Goal: Information Seeking & Learning: Find specific fact

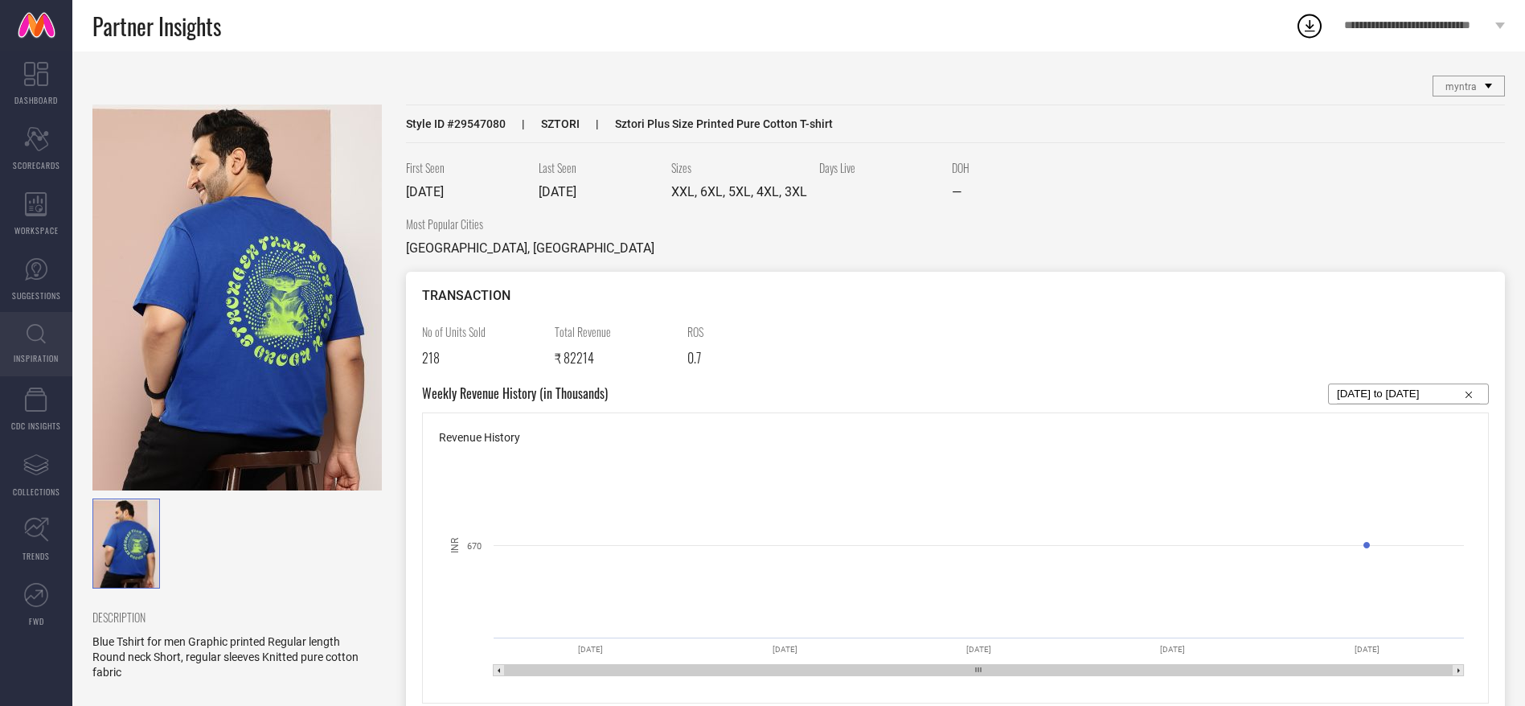
click at [41, 333] on icon at bounding box center [36, 334] width 19 height 20
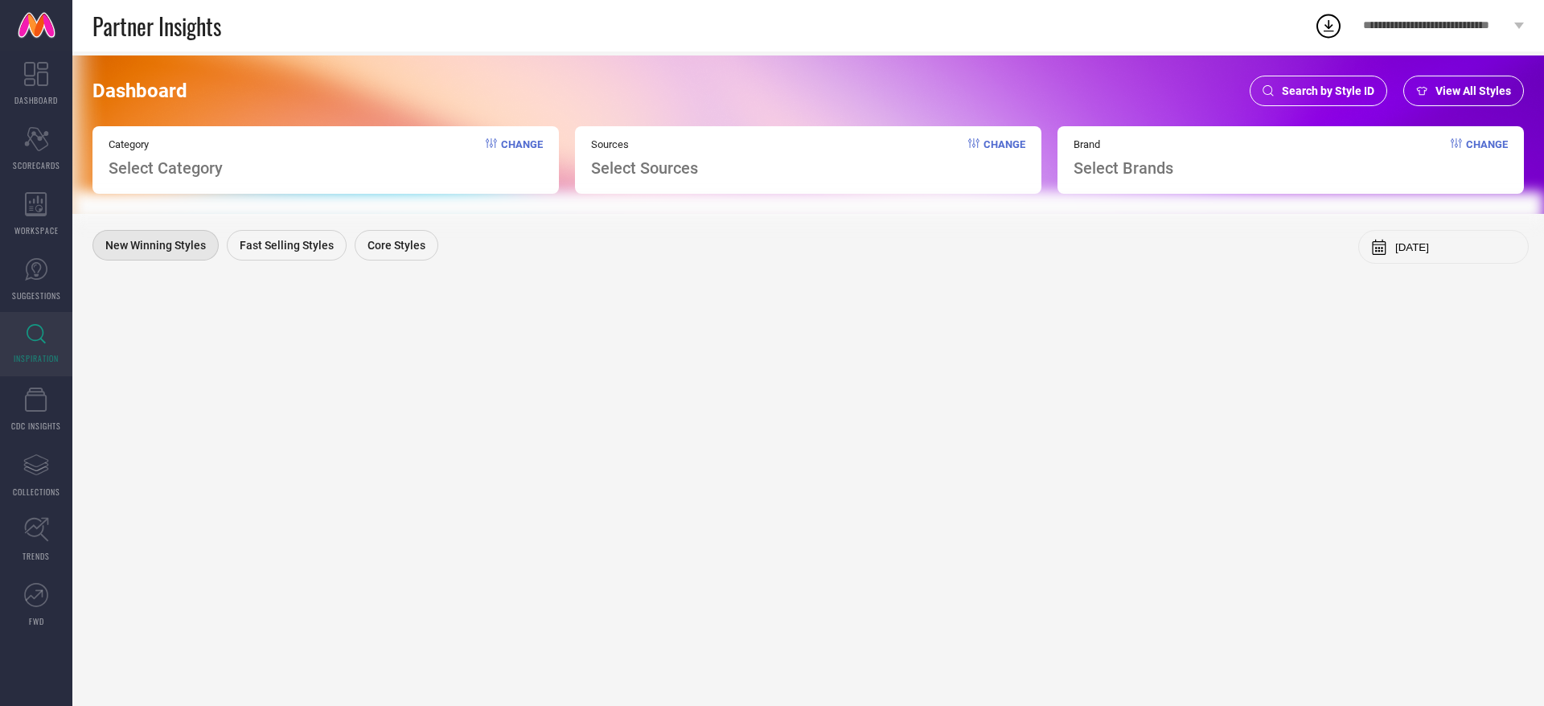
click at [1311, 96] on span "Search by Style ID" at bounding box center [1328, 90] width 92 height 13
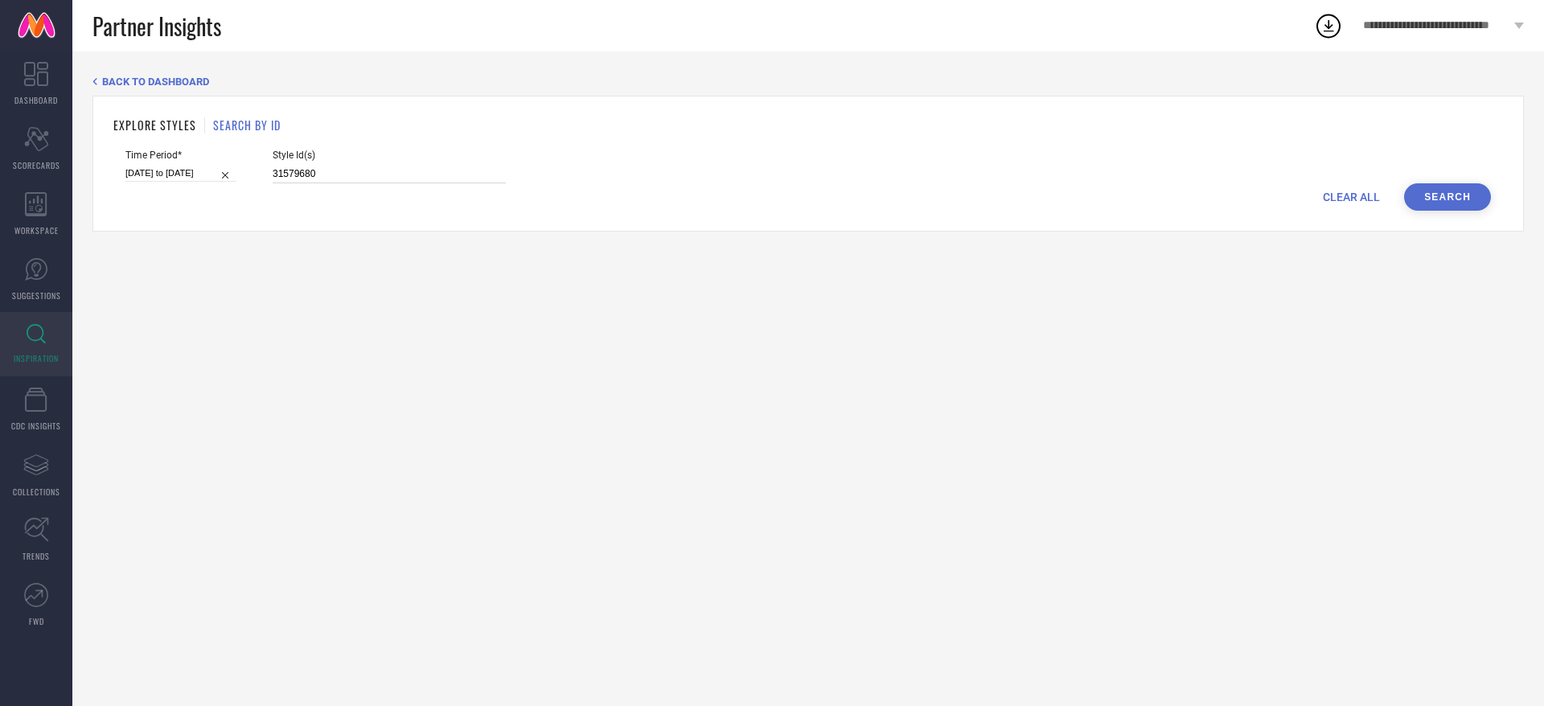
click at [384, 175] on input "31579680" at bounding box center [389, 174] width 233 height 18
paste input "2364146"
paste input "32364157"
paste input "32364146"
paste input "32364157"
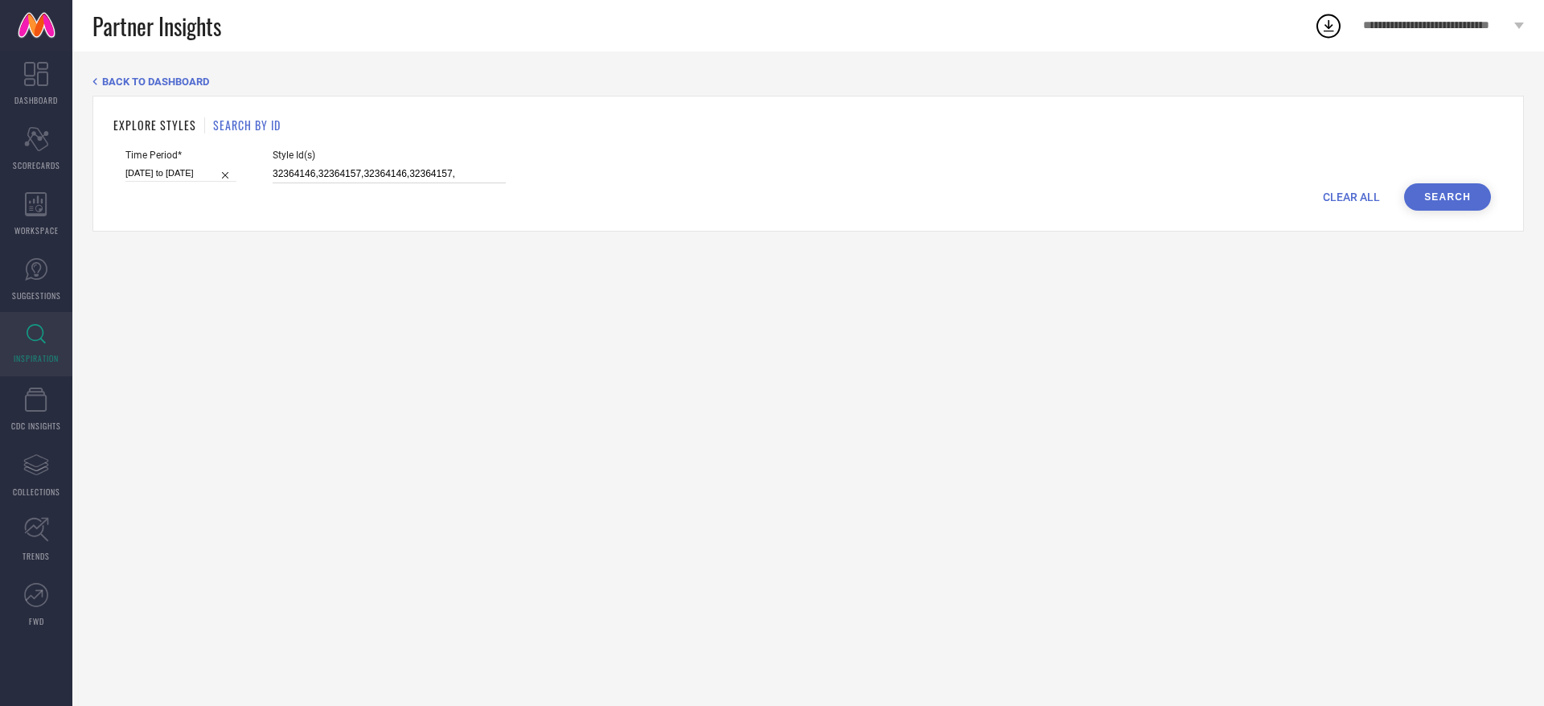
paste input "32364139"
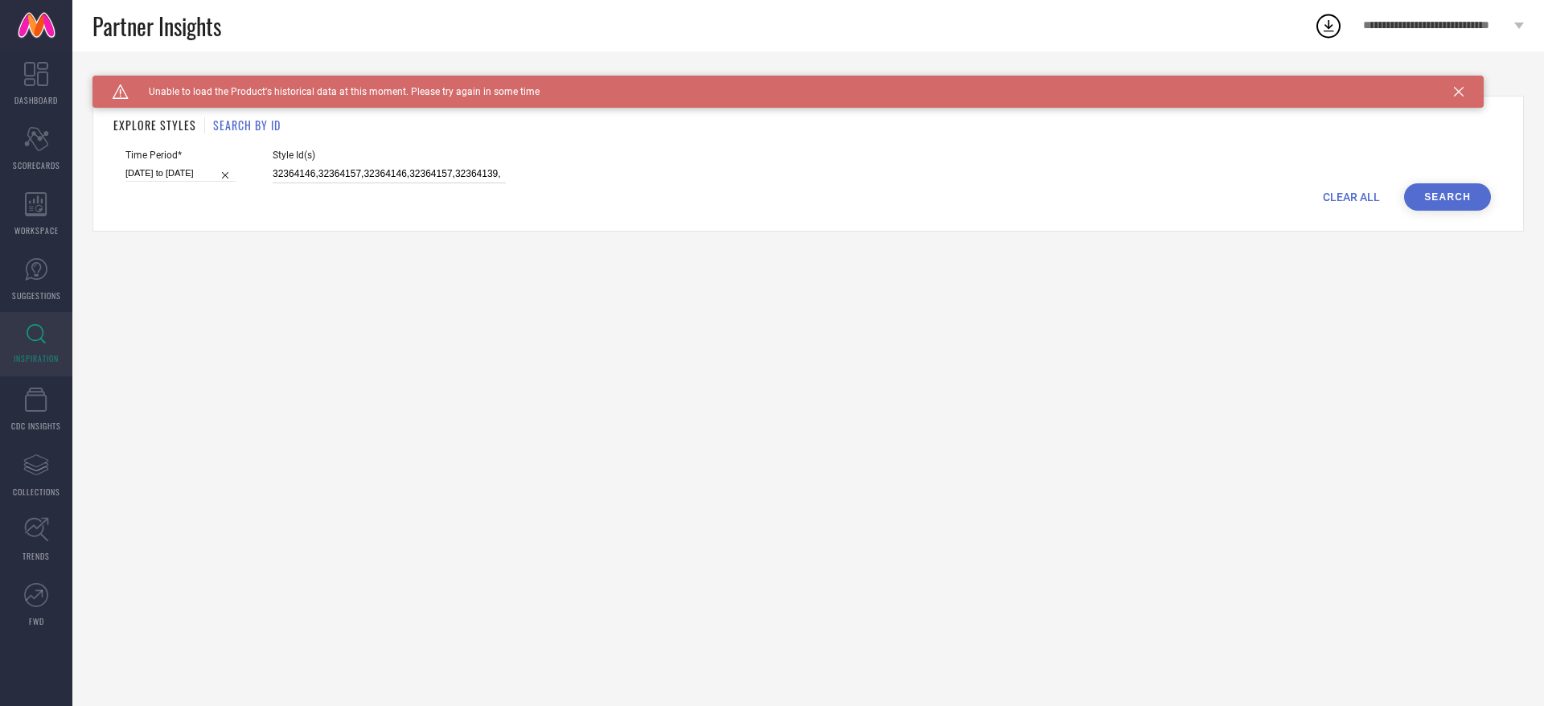
paste input "32364151"
click at [480, 169] on input "32364146,32364157,32364146,32364157,32364139,32364151" at bounding box center [389, 174] width 233 height 18
paste input "32364149"
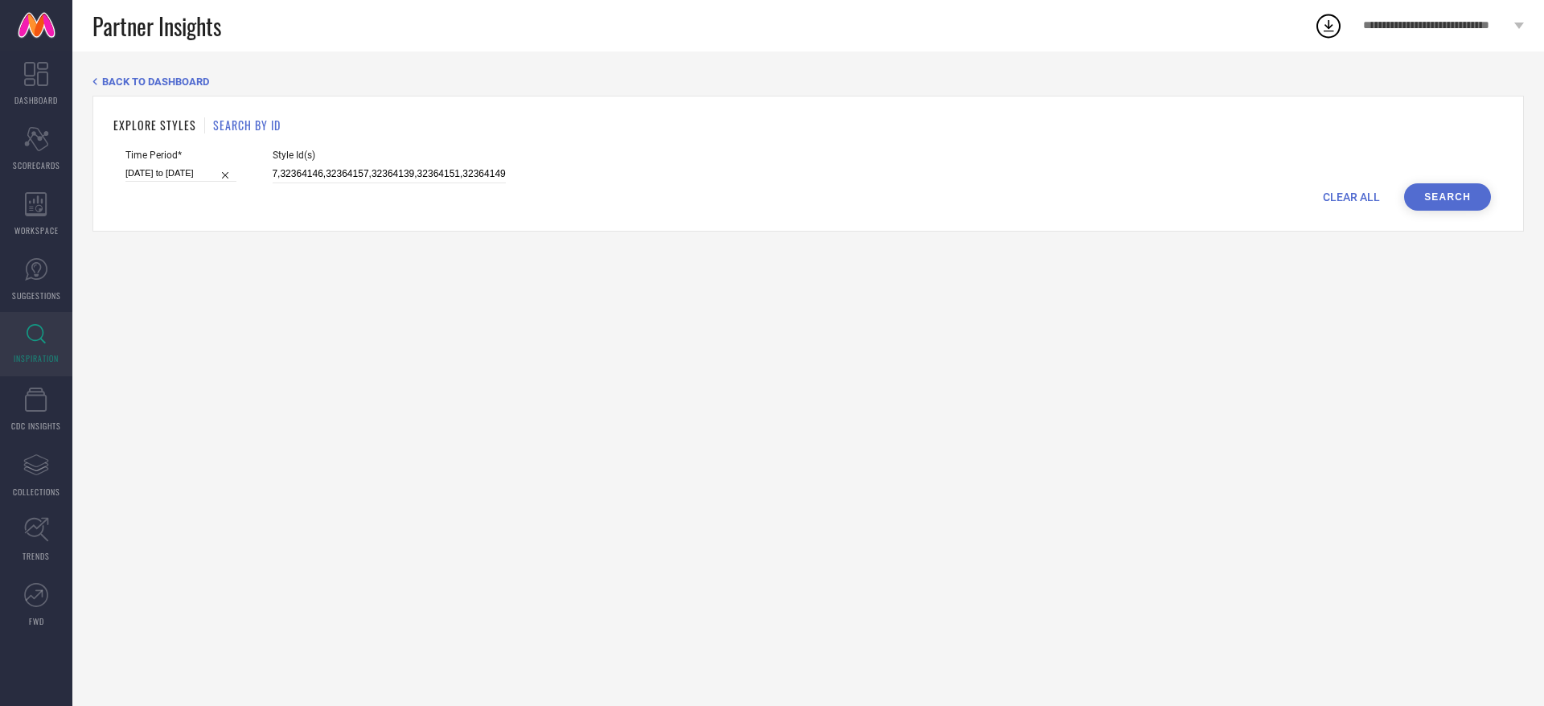
scroll to position [0, 0]
click at [492, 174] on input "32364146,32364157,32364146,32364157,32364139,32364151,32364149" at bounding box center [389, 174] width 233 height 18
paste input "32364145"
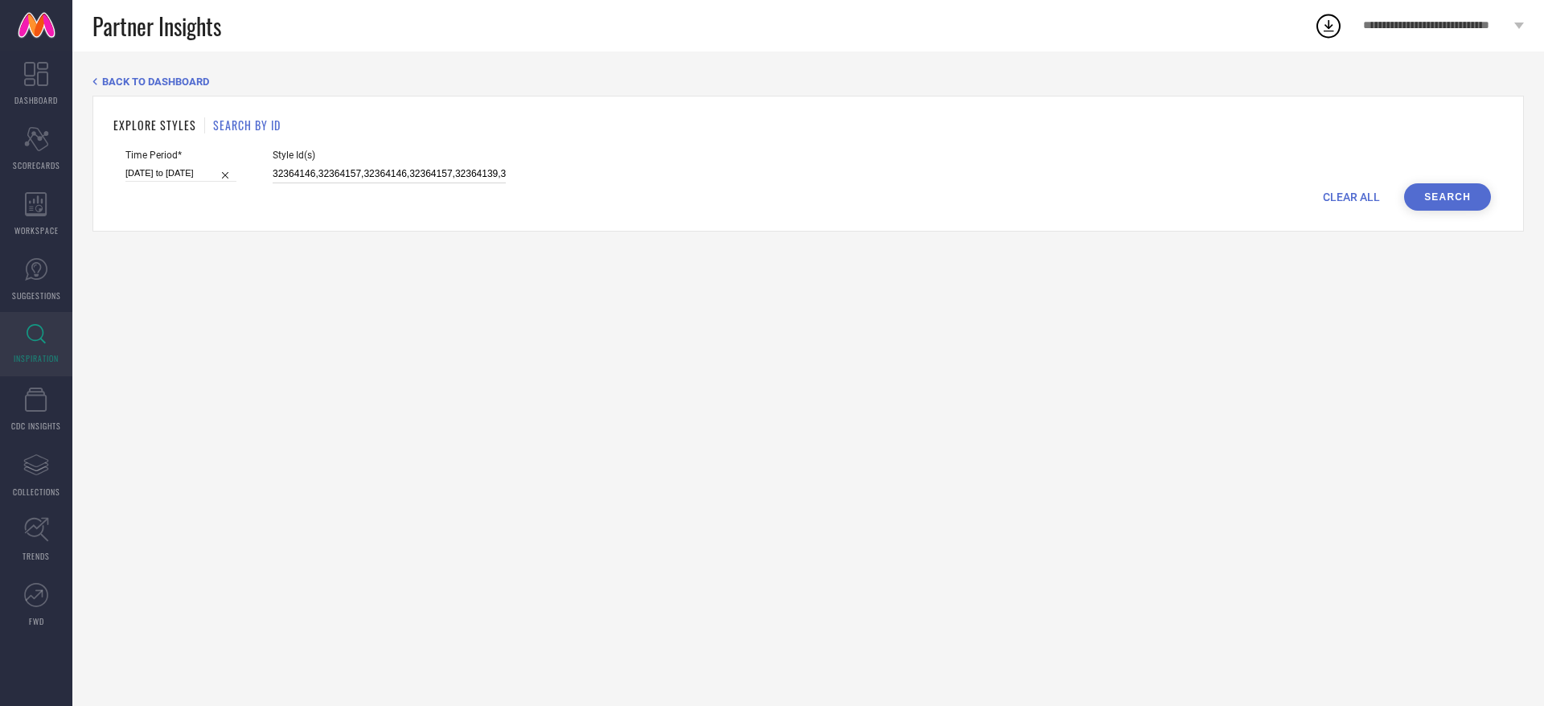
click at [497, 166] on input "32364146,32364157,32364146,32364157,32364139,32364151,32364149,32364145" at bounding box center [389, 174] width 233 height 18
paste input "32364143"
click at [474, 176] on input "32364146,32364157,32364146,32364157,32364139,32364151,32364149,32364145,3236414…" at bounding box center [389, 174] width 233 height 18
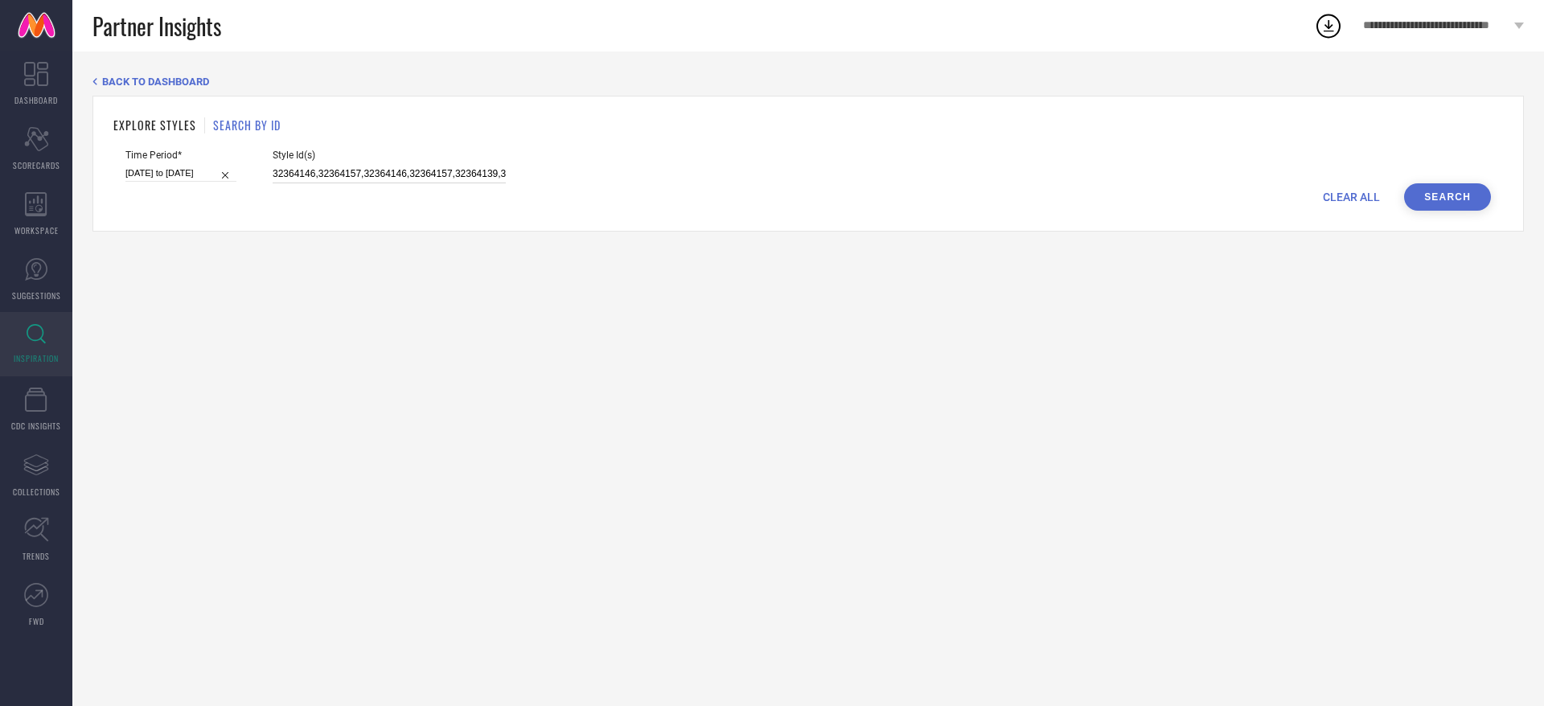
scroll to position [0, 178]
paste input "32364140"
click at [465, 160] on span "Style Id(s)" at bounding box center [389, 155] width 233 height 11
click at [463, 174] on input "32364146,32364157,32364146,32364157,32364139,32364151,32364149,32364145,3236414…" at bounding box center [389, 174] width 233 height 18
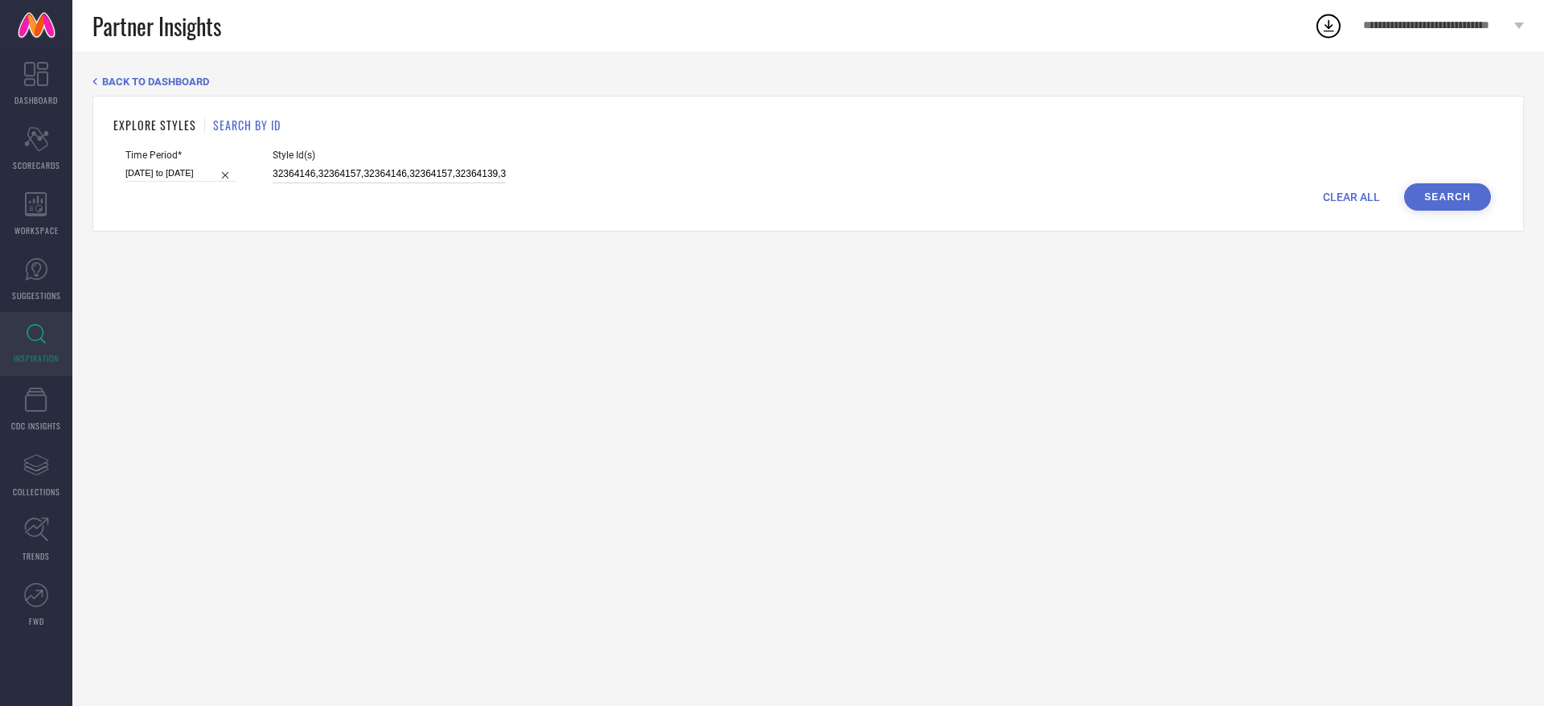
scroll to position [0, 223]
paste input "32364150"
click at [470, 168] on input "32364146,32364157,32364146,32364157,32364139,32364151,32364149,32364145,3236414…" at bounding box center [389, 174] width 233 height 18
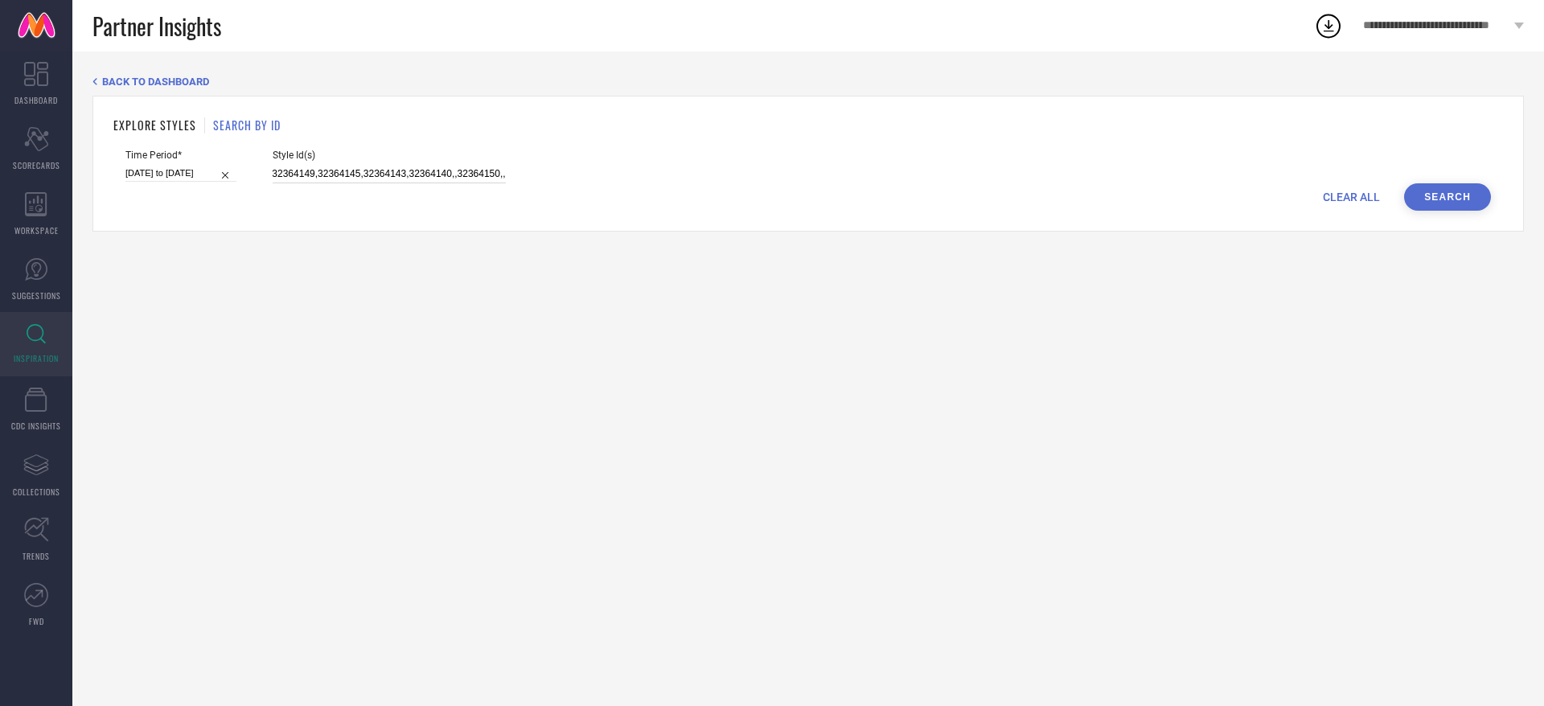
paste input "32364156"
click at [487, 166] on input "32364146,32364157,32364146,32364157,32364139,32364151,32364149,32364145,3236414…" at bounding box center [389, 174] width 233 height 18
paste input "32364175"
click at [494, 166] on input "32364146,32364157,32364146,32364157,32364139,32364151,32364149,32364145,3236414…" at bounding box center [389, 174] width 233 height 18
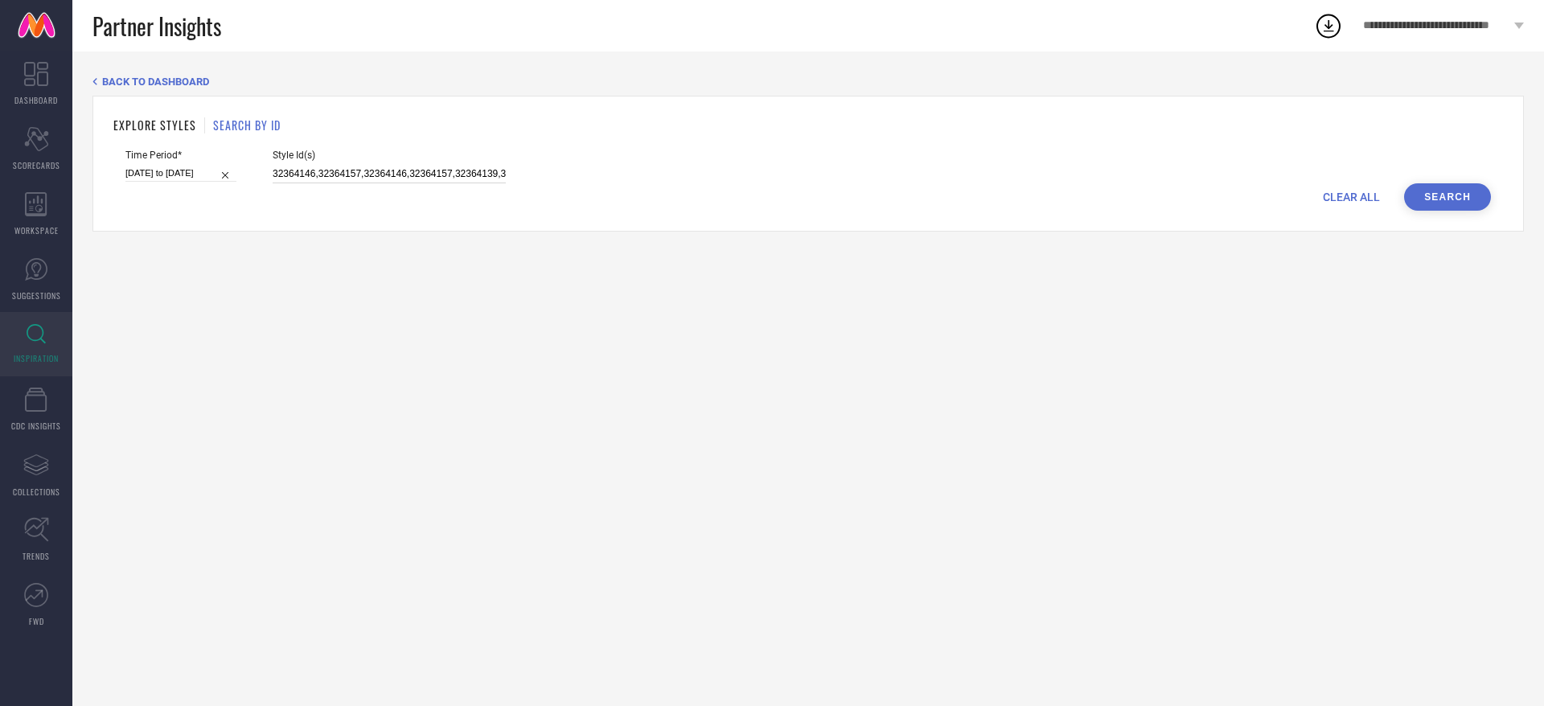
scroll to position [0, 368]
paste input "32364166"
click at [511, 170] on div "Time Period* [DATE] to [DATE] Style Id(s) 32364146,32364157,32364146,32364157,3…" at bounding box center [807, 167] width 1365 height 34
click at [506, 170] on input "32364146,32364157,32364146,32364157,32364139,32364151,32364149,32364145,3236414…" at bounding box center [389, 174] width 233 height 18
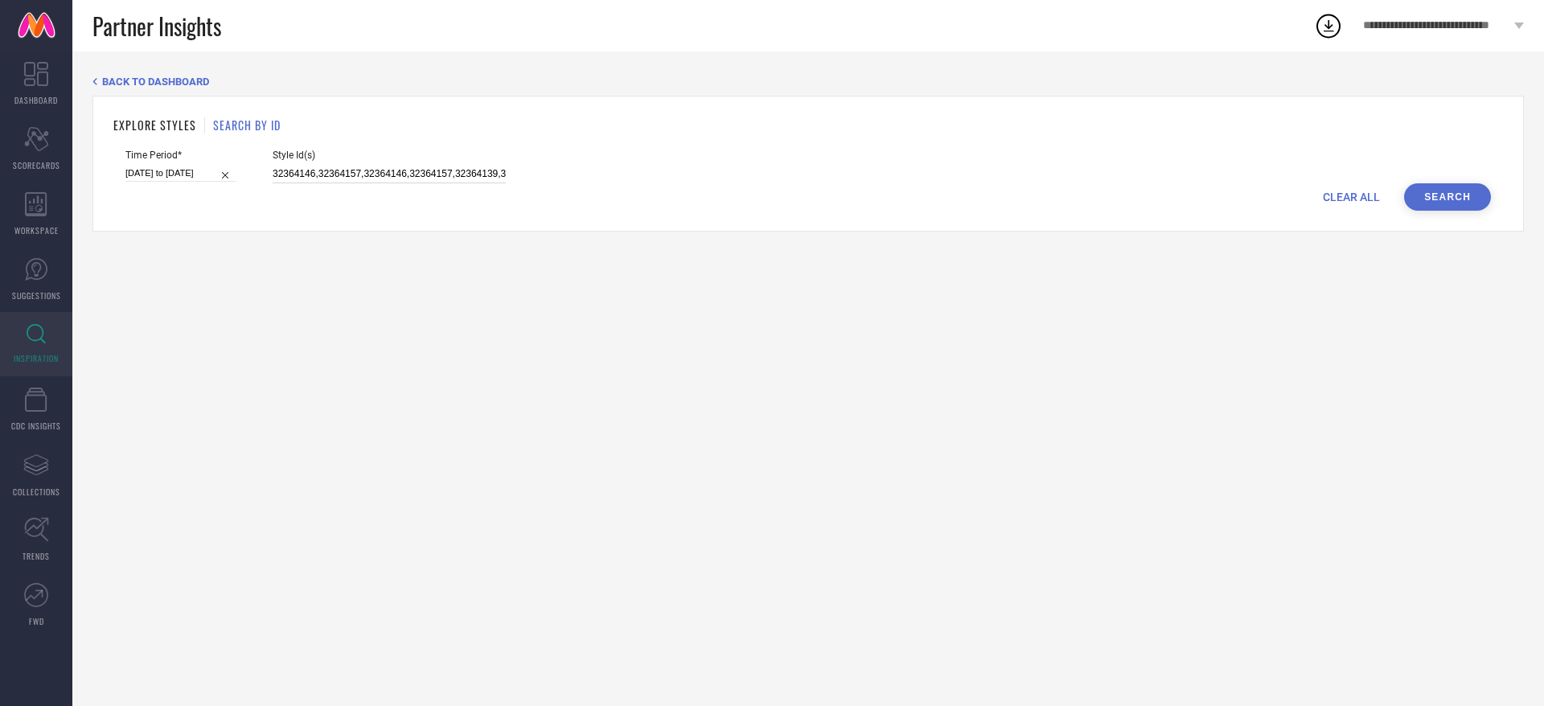
scroll to position [0, 413]
paste input "32364187"
click at [478, 169] on input "32364146,32364157,32364146,32364157,32364139,32364151,32364149,32364145,3236414…" at bounding box center [389, 174] width 233 height 18
paste input "32364190"
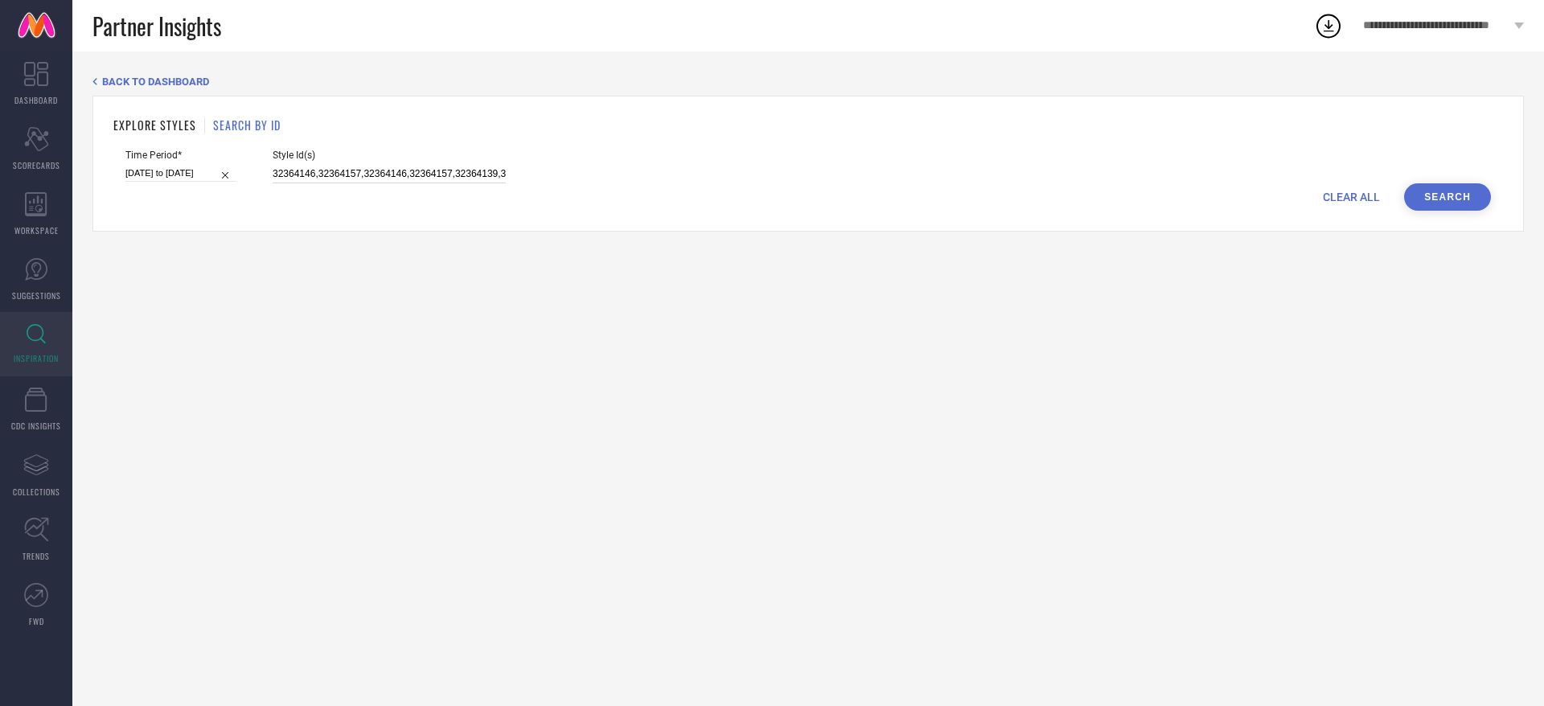
click at [496, 170] on input "32364146,32364157,32364146,32364157,32364139,32364151,32364149,32364145,3236414…" at bounding box center [389, 174] width 233 height 18
paste input "32364179"
click at [479, 174] on input "32364146,32364157,32364146,32364157,32364139,32364151,32364149,32364145,3236414…" at bounding box center [389, 174] width 233 height 18
paste input "32364183"
click at [495, 173] on input "32364146,32364157,32364146,32364157,32364139,32364151,32364149,32364145,3236414…" at bounding box center [389, 174] width 233 height 18
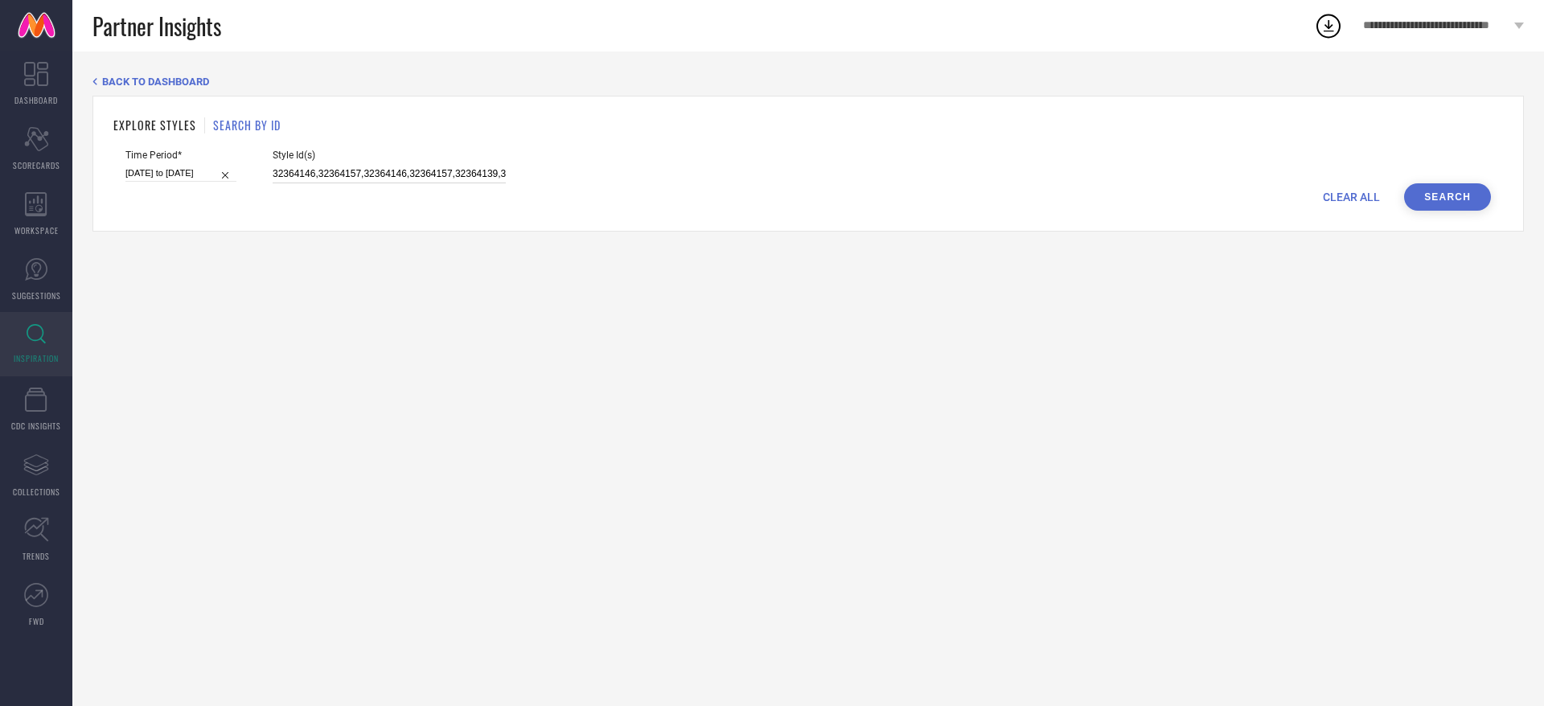
scroll to position [0, 596]
paste input "32364137"
click at [488, 176] on input "32364146,32364157,32364146,32364157,32364139,32364151,32364149,32364145,3236414…" at bounding box center [389, 174] width 233 height 18
paste input "32364136"
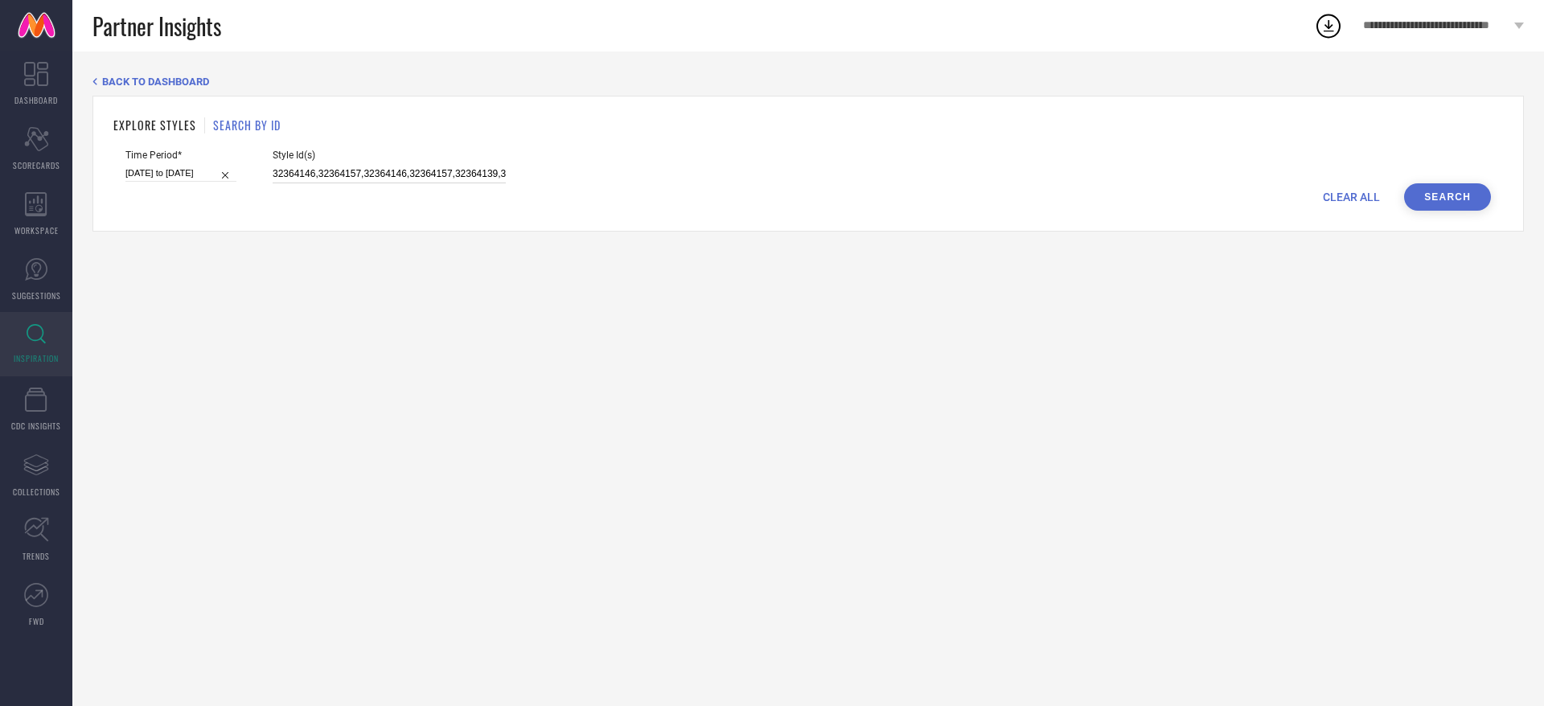
click at [500, 170] on input "32364146,32364157,32364146,32364157,32364139,32364151,32364149,32364145,3236414…" at bounding box center [389, 174] width 233 height 18
paste input "32364147"
click at [491, 168] on input "32364146,32364157,32364146,32364157,32364139,32364151,32364149,32364145,3236414…" at bounding box center [389, 174] width 233 height 18
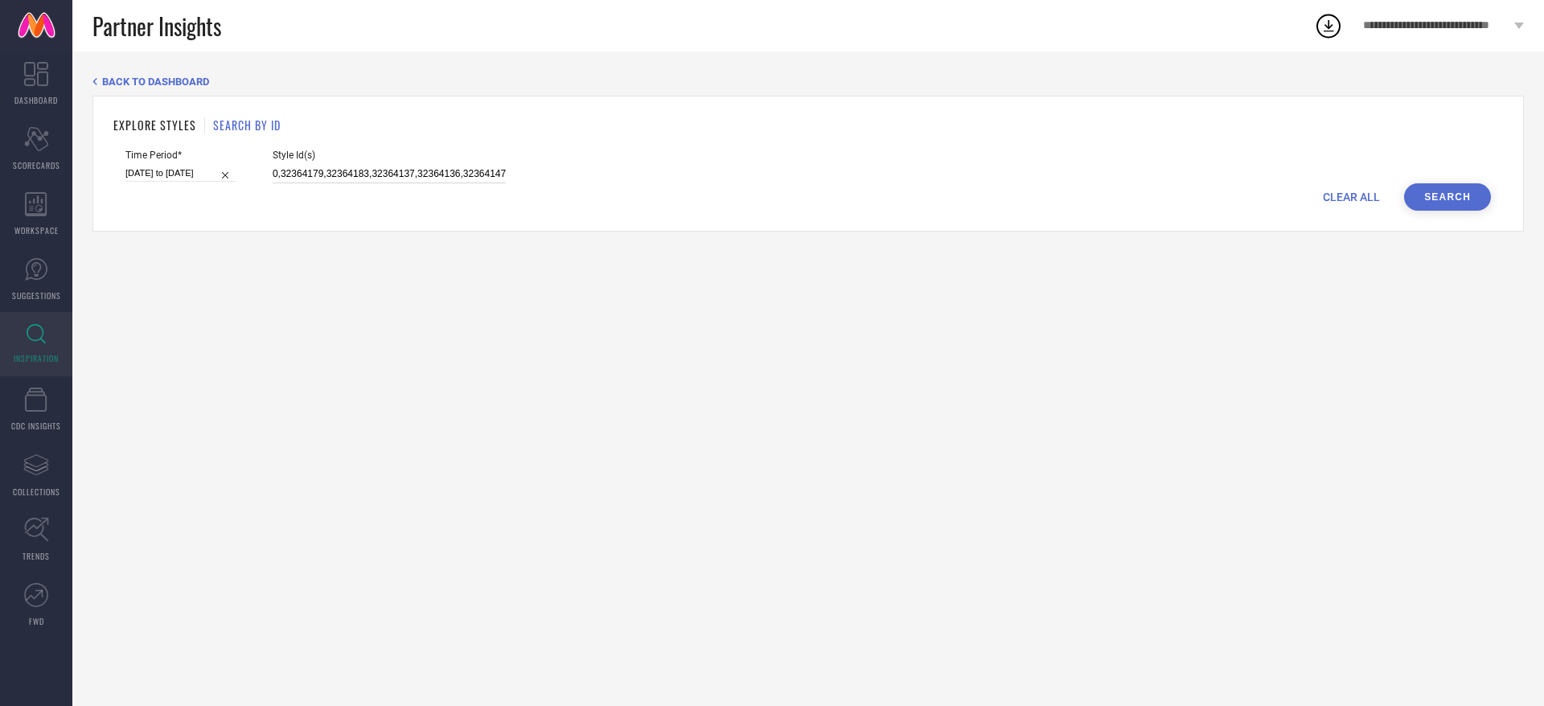
paste input "32364144"
click at [506, 166] on input "32364146,32364157,32364146,32364157,32364139,32364151,32364149,32364145,3236414…" at bounding box center [389, 174] width 233 height 18
paste input "32364142"
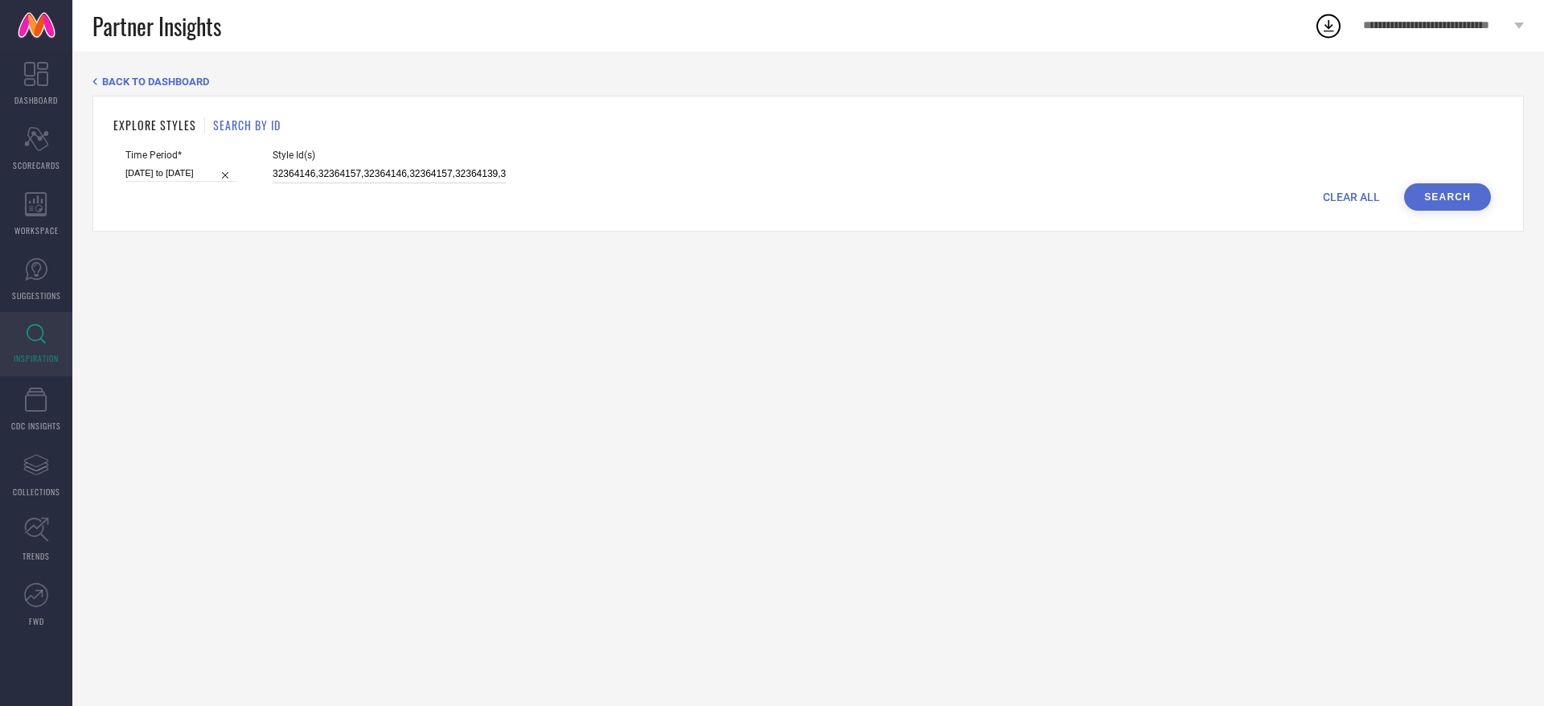
click at [482, 174] on input "32364146,32364157,32364146,32364157,32364139,32364151,32364149,32364145,3236414…" at bounding box center [389, 174] width 233 height 18
paste input "32364134"
click at [443, 170] on input "32364146,32364157,32364146,32364157,32364139,32364151,32364149,32364145,3236414…" at bounding box center [389, 174] width 233 height 18
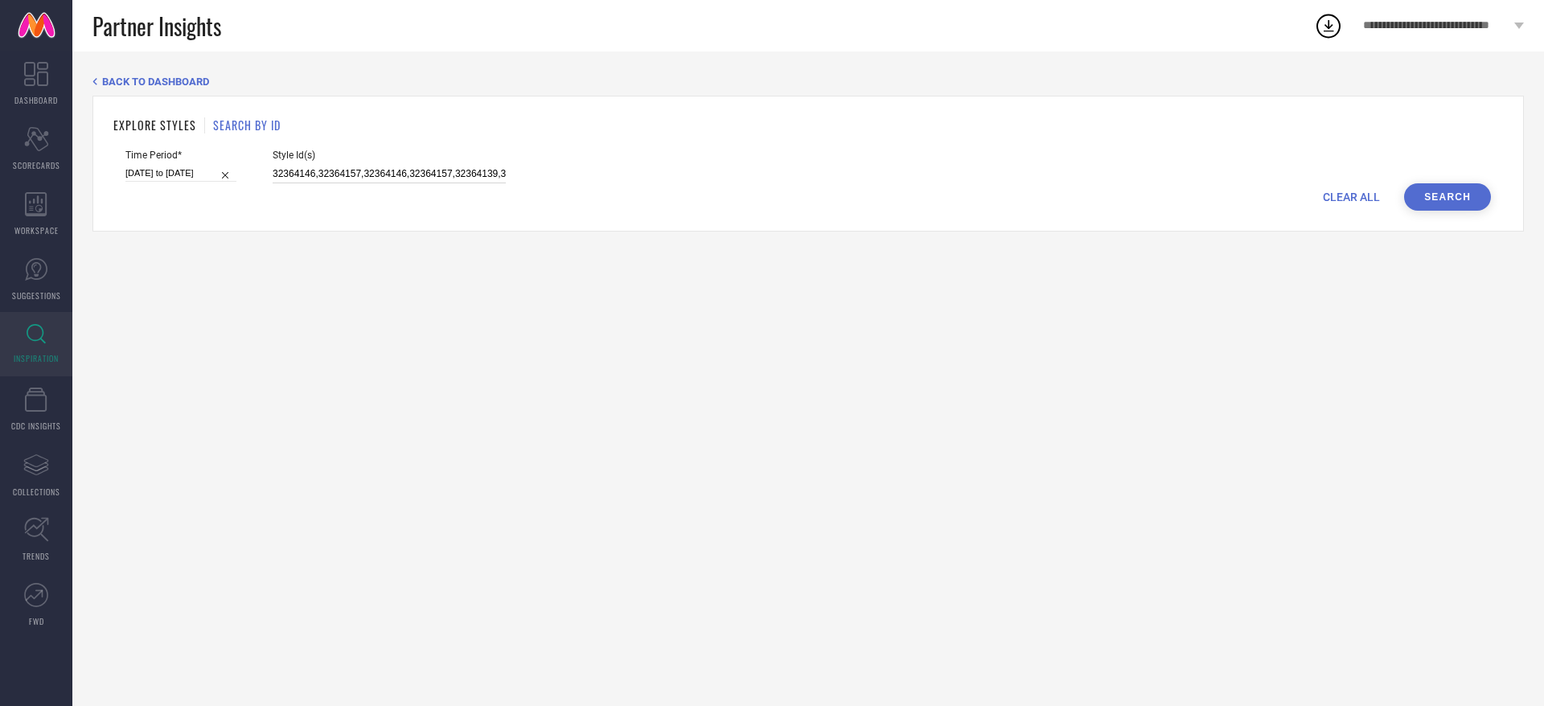
scroll to position [0, 867]
paste input "32364135"
click at [475, 162] on div "Style Id(s) 32364146,32364157,32364146,32364157,32364139,32364151,32364149,3236…" at bounding box center [389, 167] width 233 height 34
click at [466, 175] on input "32364146,32364157,32364146,32364157,32364139,32364151,32364149,32364145,3236414…" at bounding box center [389, 174] width 233 height 18
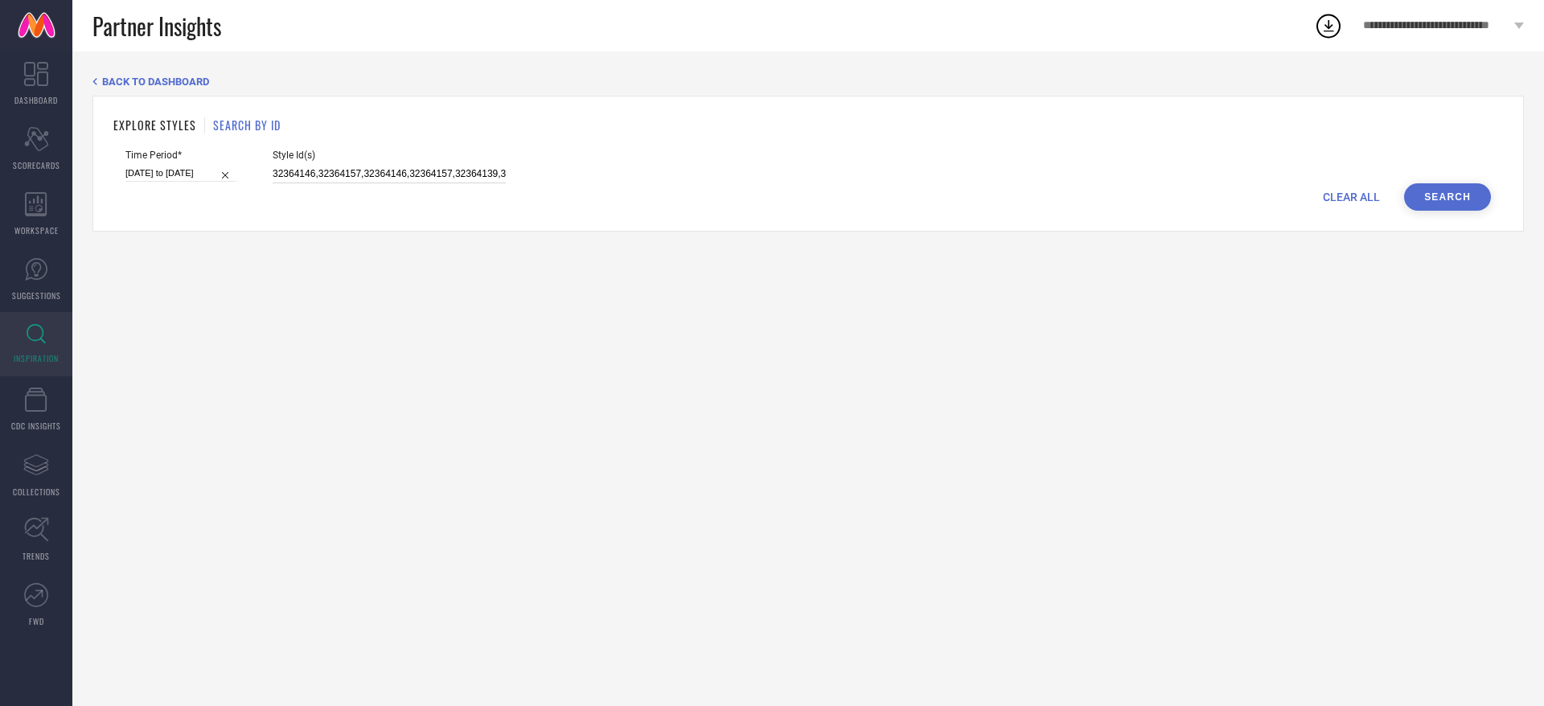
scroll to position [0, 913]
paste input "32364163"
click at [487, 170] on input "32364146,32364157,32364146,32364157,32364139,32364151,32364149,32364145,3236414…" at bounding box center [389, 174] width 233 height 18
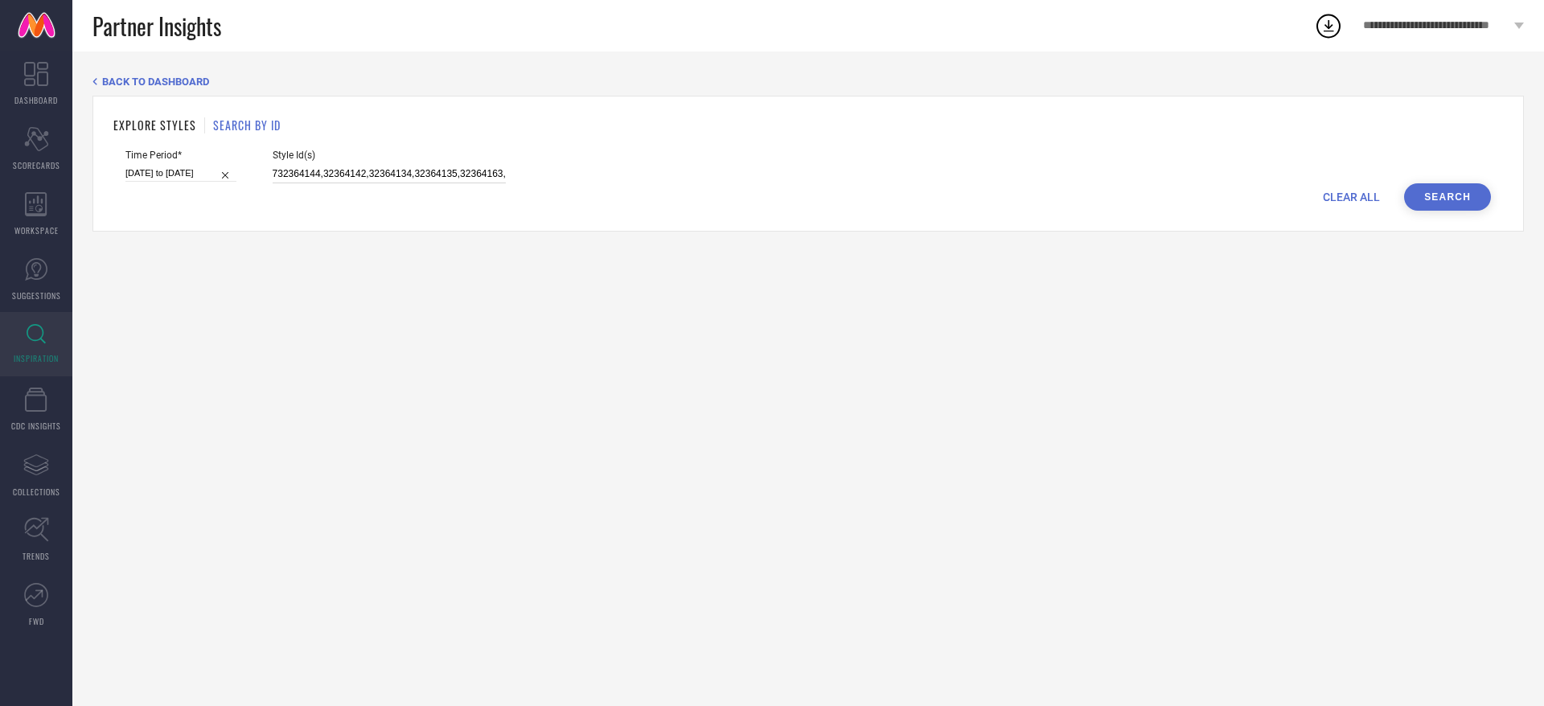
paste input "32364168"
click at [491, 170] on input "32364146,32364157,32364146,32364157,32364139,32364151,32364149,32364145,3236414…" at bounding box center [389, 174] width 233 height 18
paste input "32364153"
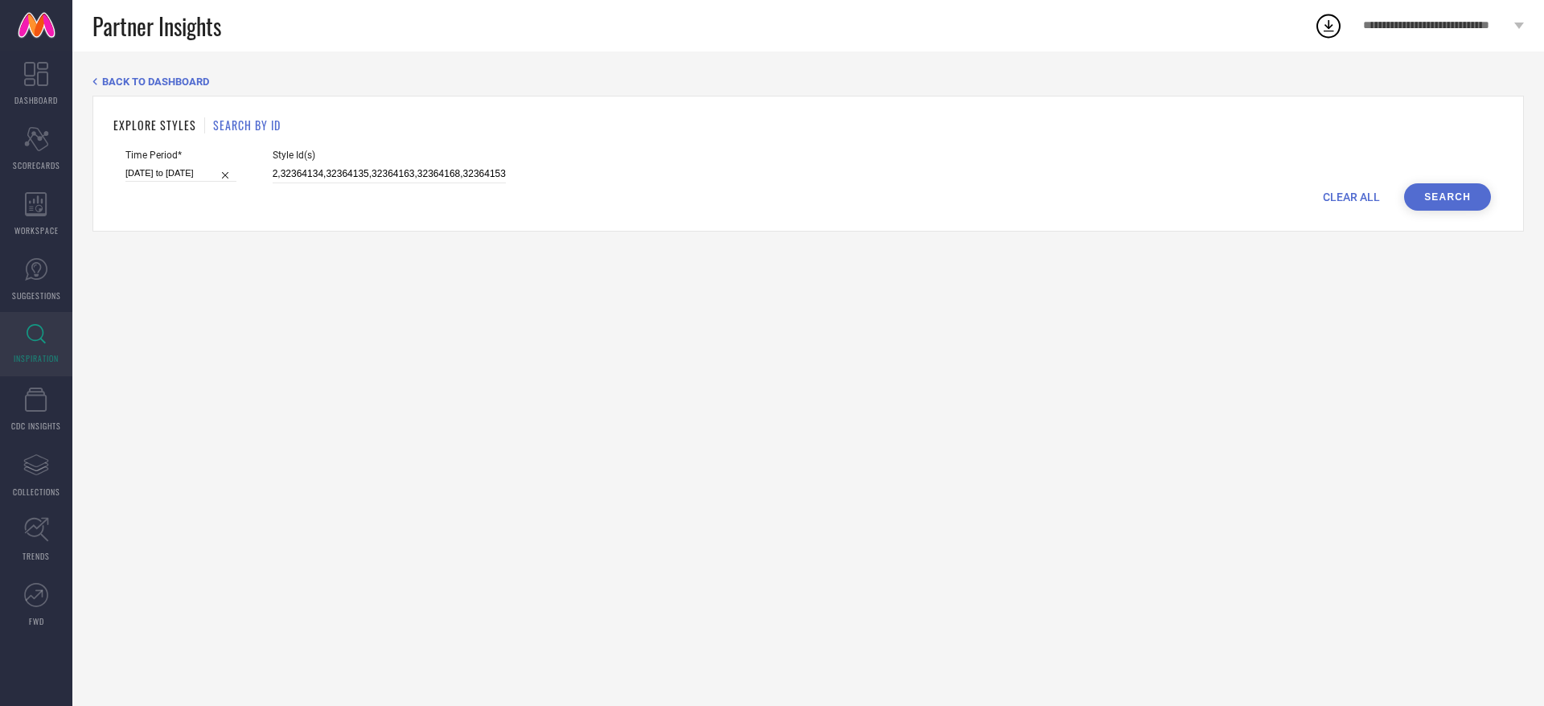
scroll to position [0, 0]
click at [437, 165] on input "32364146,32364157,32364146,32364157,32364139,32364151,32364149,32364145,3236414…" at bounding box center [389, 174] width 233 height 18
click at [491, 174] on input "32364146,32364157,32364146,32364157,32364139,32364151,32364149,32364145,3236414…" at bounding box center [389, 174] width 233 height 18
paste input "32364159"
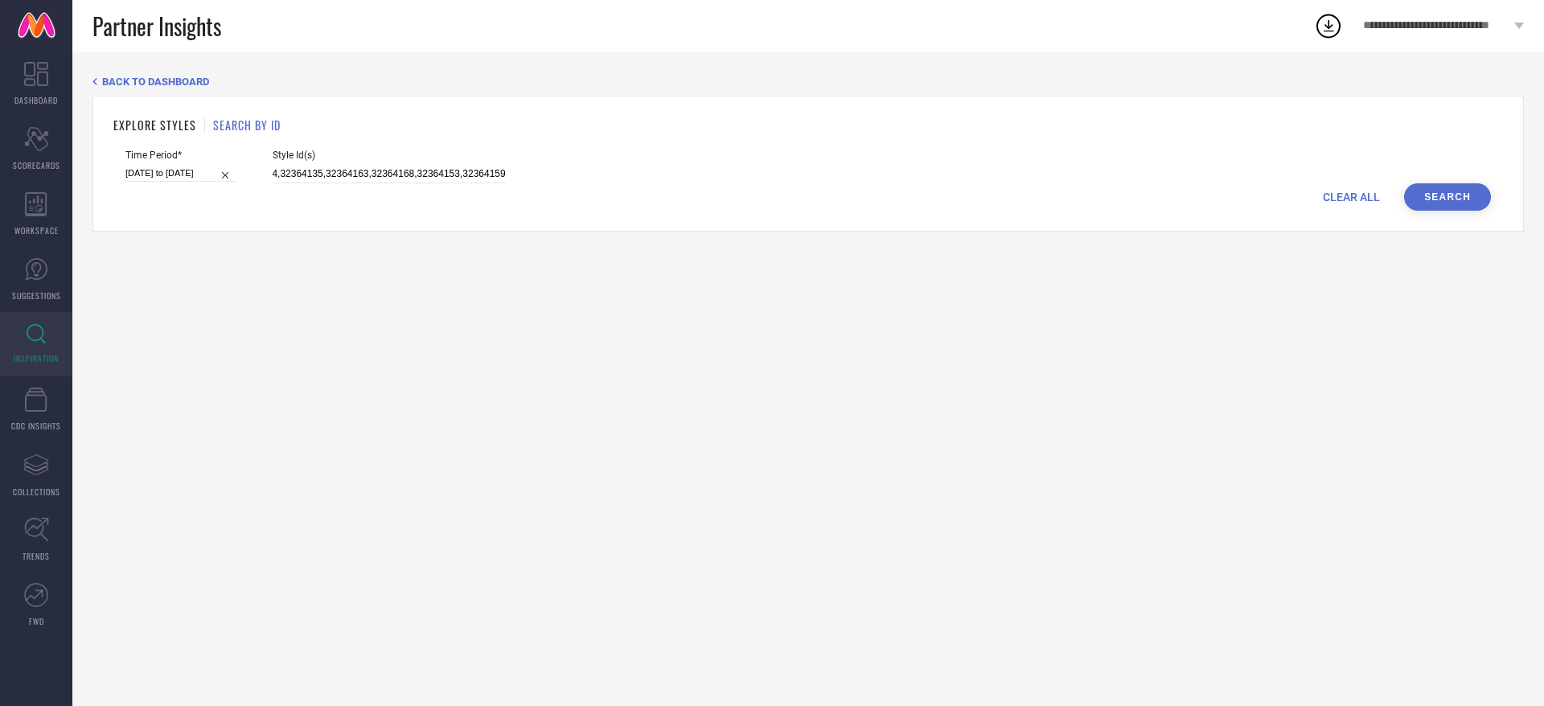
scroll to position [0, 0]
click at [487, 162] on div "Style Id(s) 32364146,32364157,32364146,32364157,32364139,32364151,32364149,3236…" at bounding box center [389, 167] width 233 height 34
click at [486, 165] on input "32364146,32364157,32364146,32364157,32364139,32364151,32364149,32364145,3236414…" at bounding box center [389, 174] width 233 height 18
paste input "32364172"
click at [482, 174] on input "32364146,32364157,32364146,32364157,32364139,32364151,32364149,32364145,3236414…" at bounding box center [389, 174] width 233 height 18
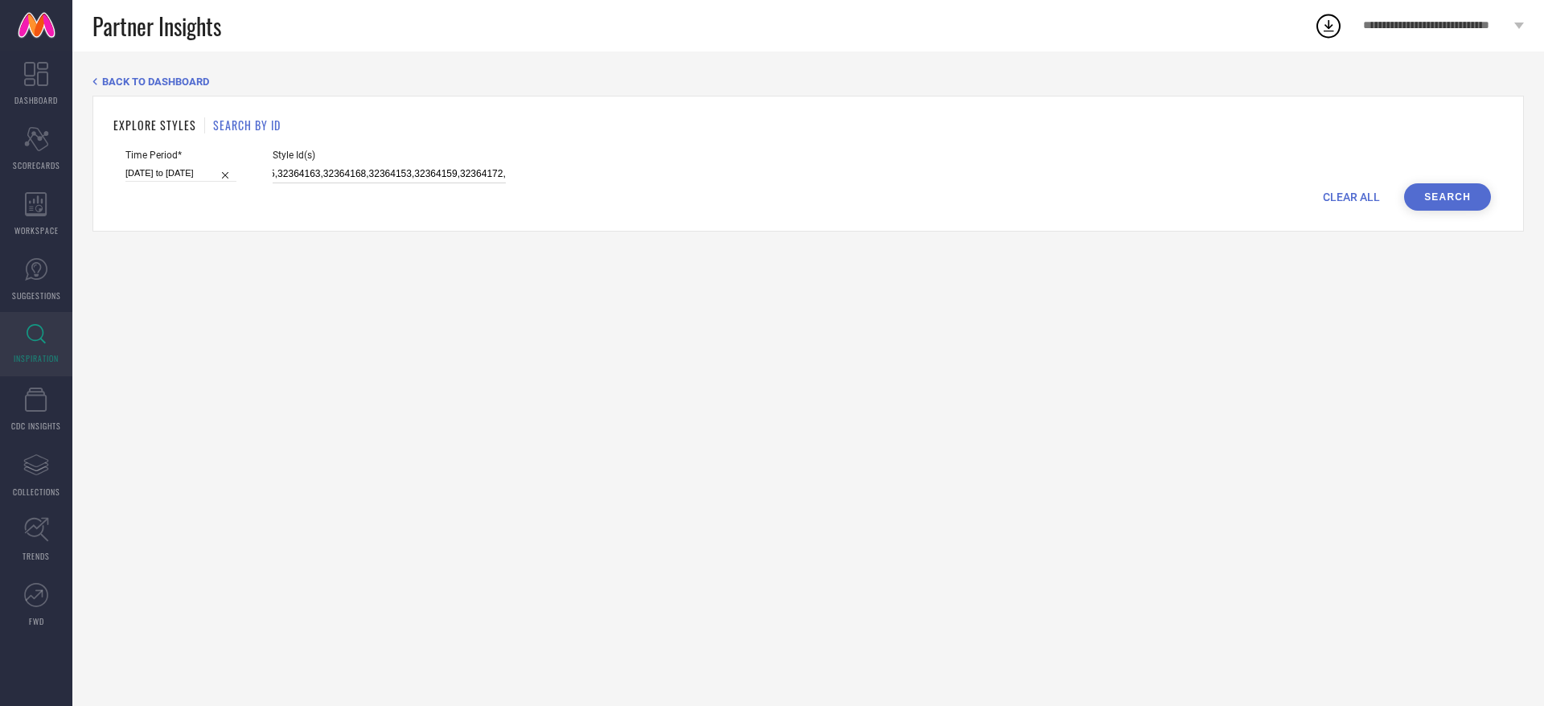
paste input "32364177"
click at [453, 175] on input "32364146,32364157,32364146,32364157,32364139,32364151,32364149,32364145,3236414…" at bounding box center [389, 174] width 233 height 18
paste input "32364181"
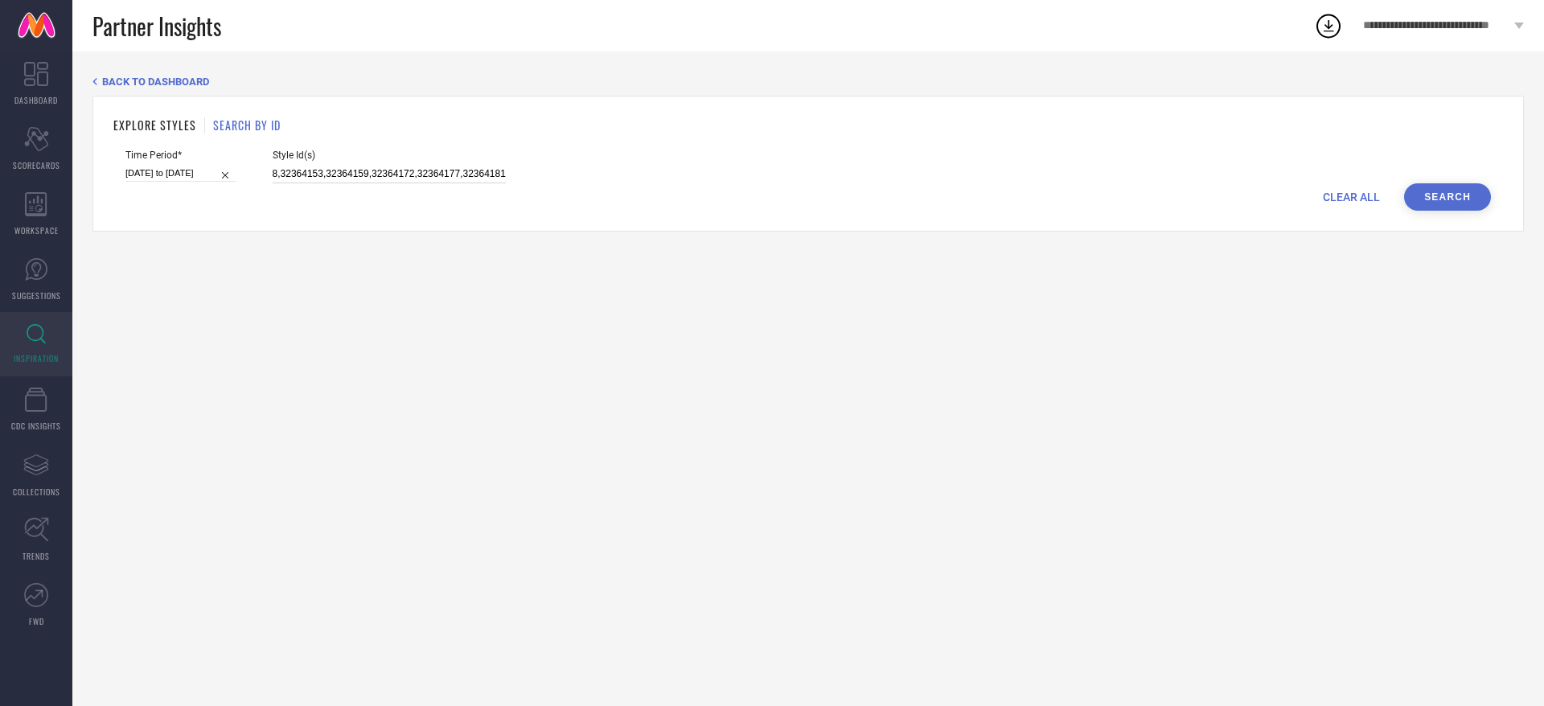
type input "32364146,32364157,32364146,32364157,32364139,32364151,32364149,32364145,3236414…"
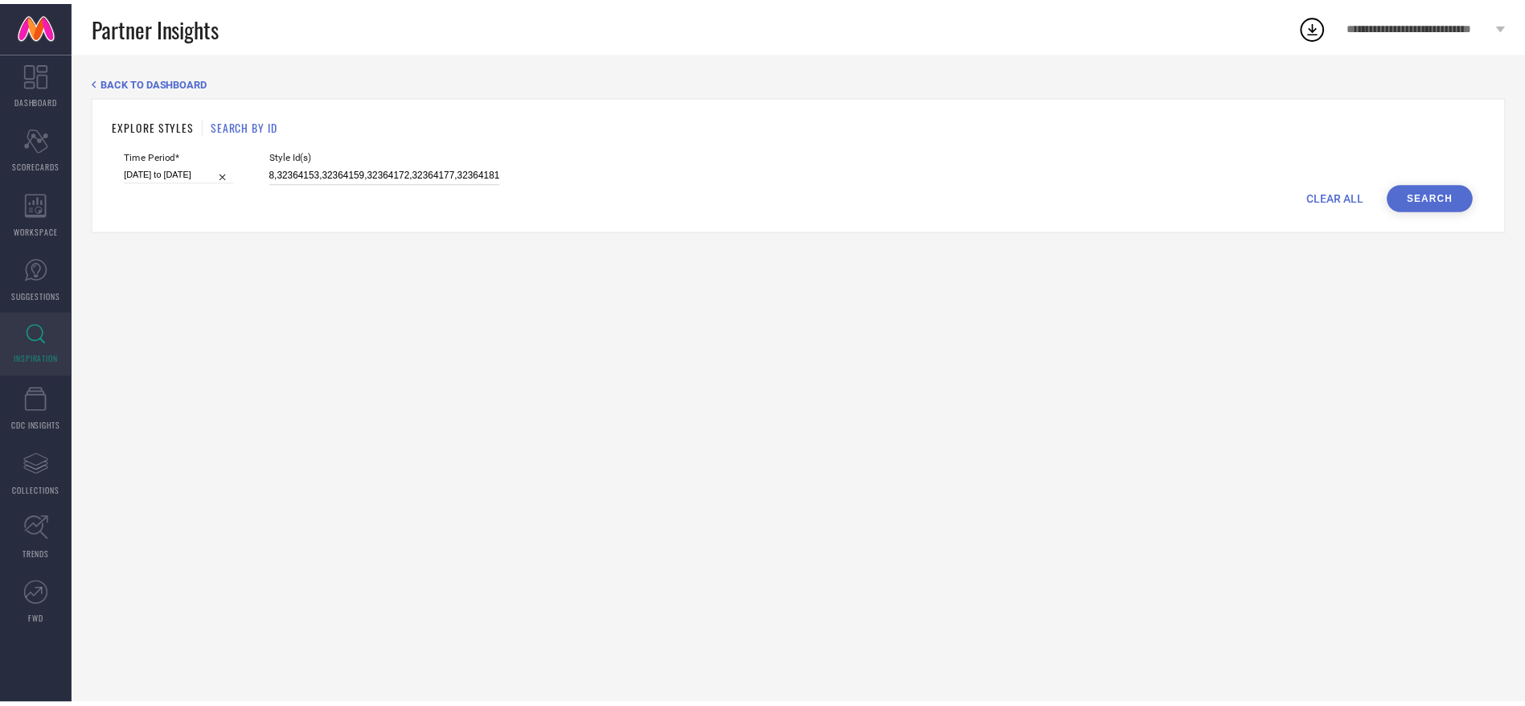
scroll to position [0, 0]
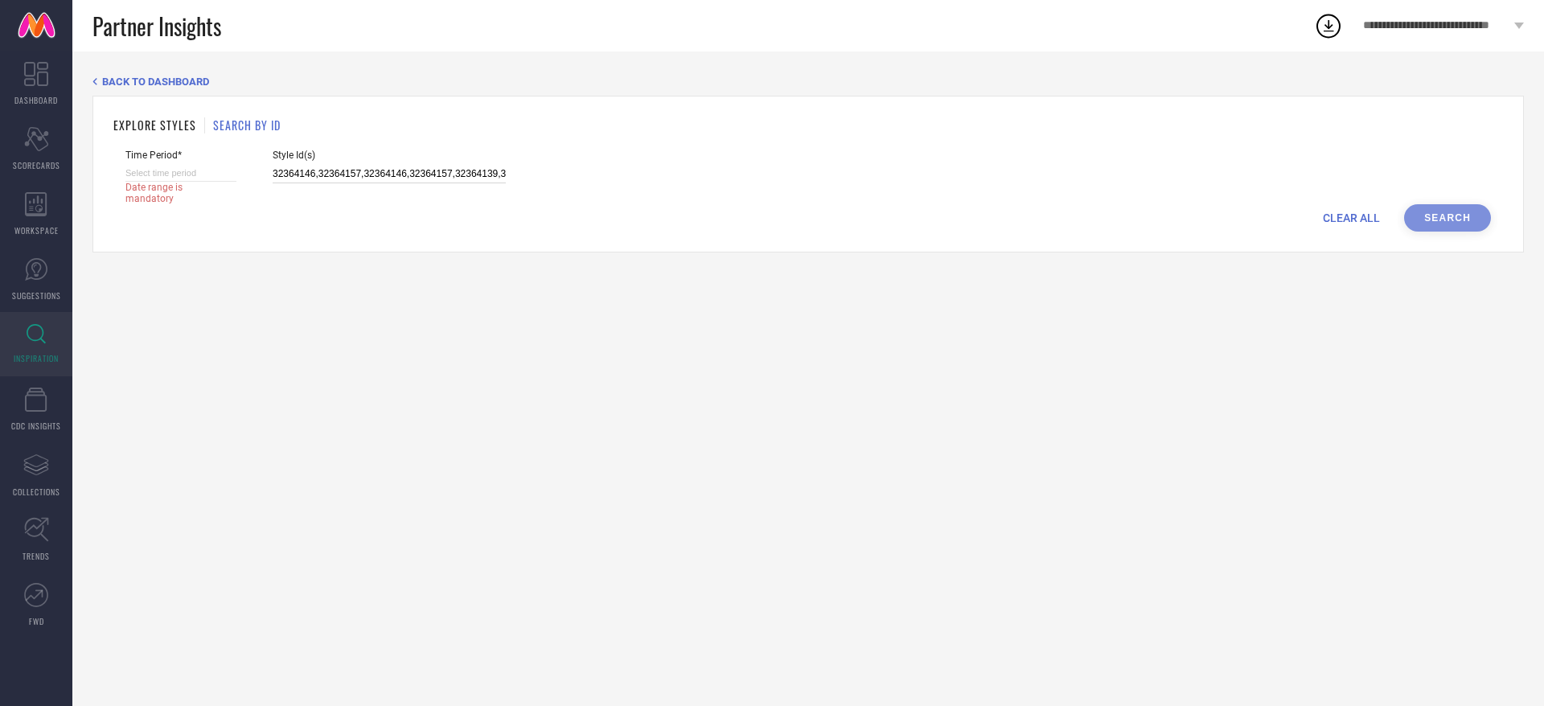
click at [227, 177] on input at bounding box center [180, 173] width 111 height 17
select select "7"
select select "2025"
select select "8"
select select "2025"
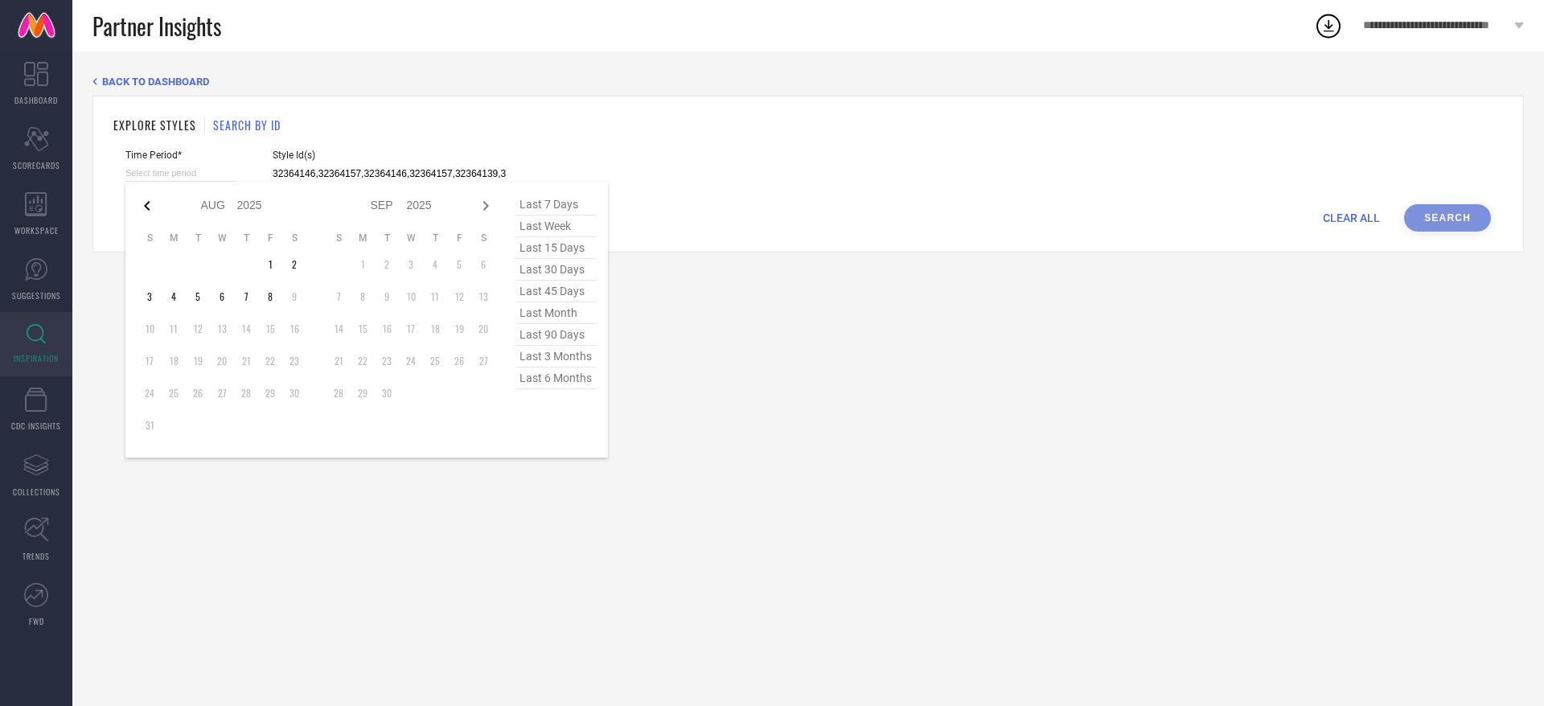
click at [151, 209] on icon at bounding box center [147, 205] width 19 height 19
select select "6"
select select "2025"
select select "7"
select select "2025"
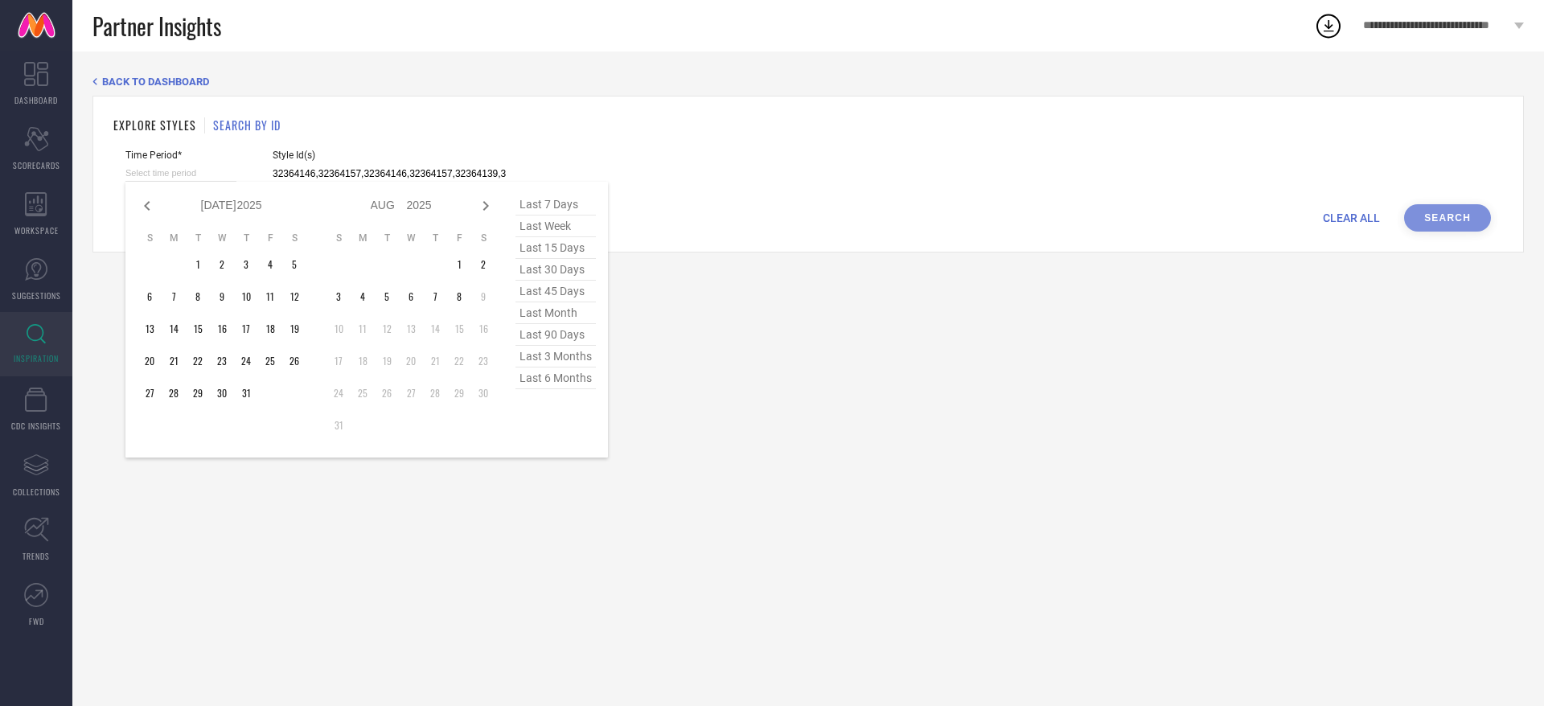
click at [552, 380] on span "last 6 months" at bounding box center [555, 379] width 80 height 22
type input "[DATE] to [DATE]"
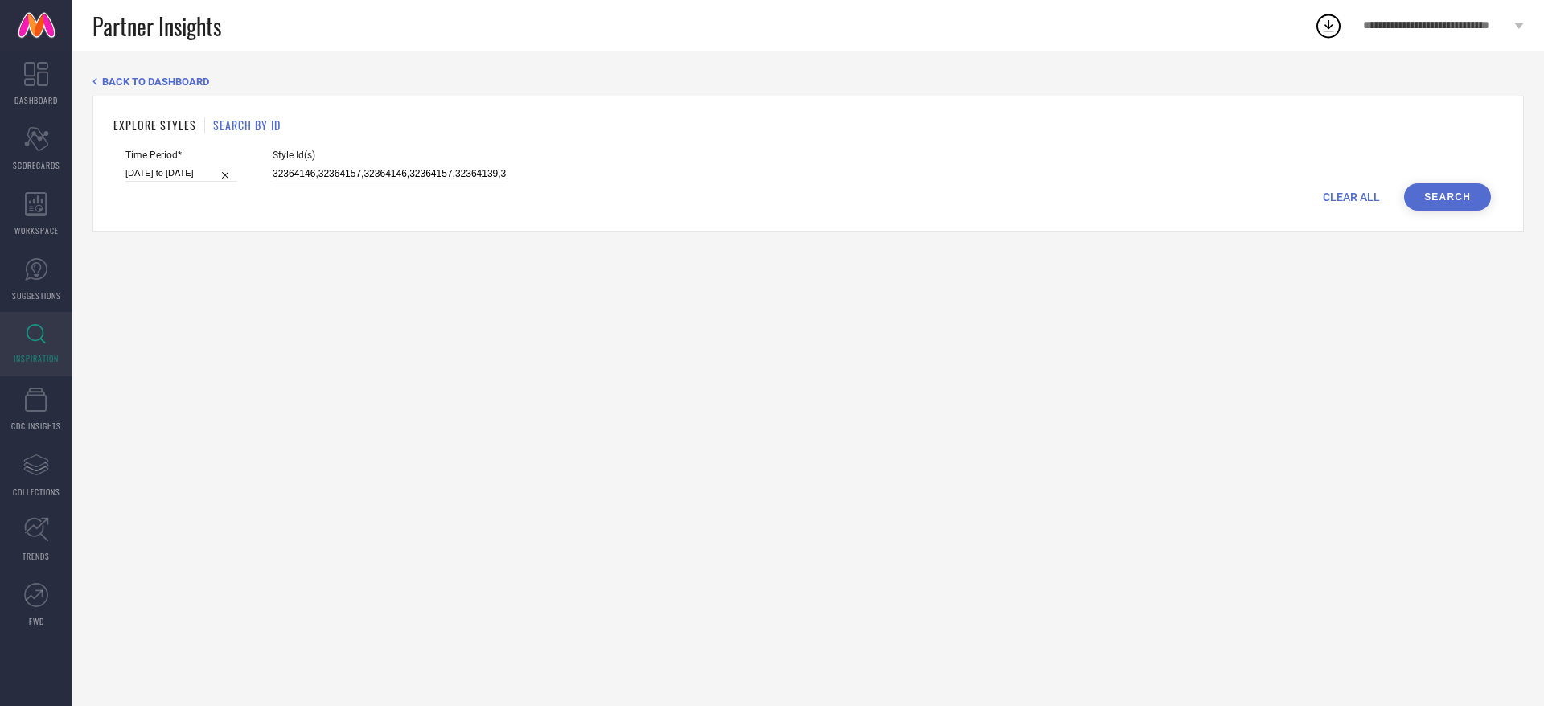
click at [1453, 195] on button "Search" at bounding box center [1447, 196] width 87 height 27
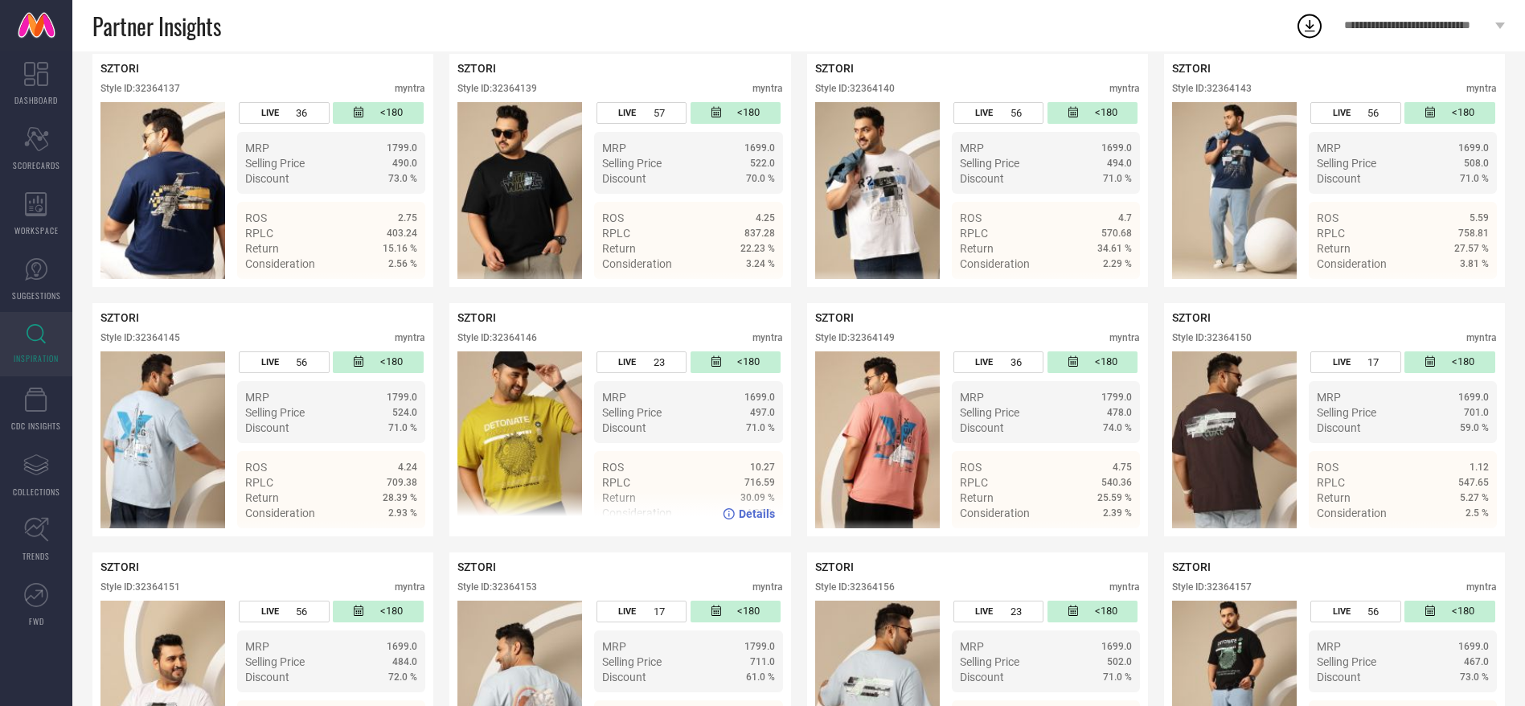
scroll to position [321, 0]
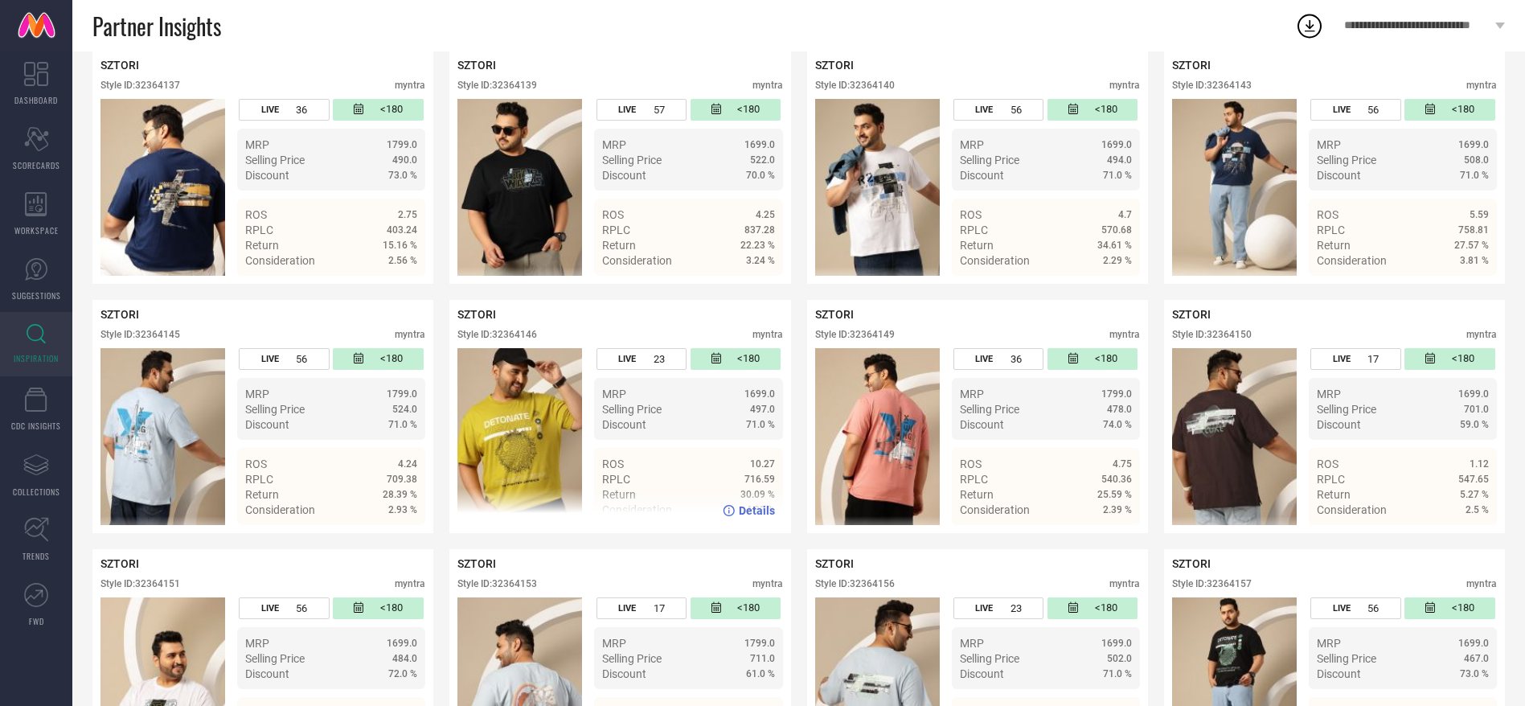
click at [753, 507] on span "Details" at bounding box center [757, 510] width 36 height 13
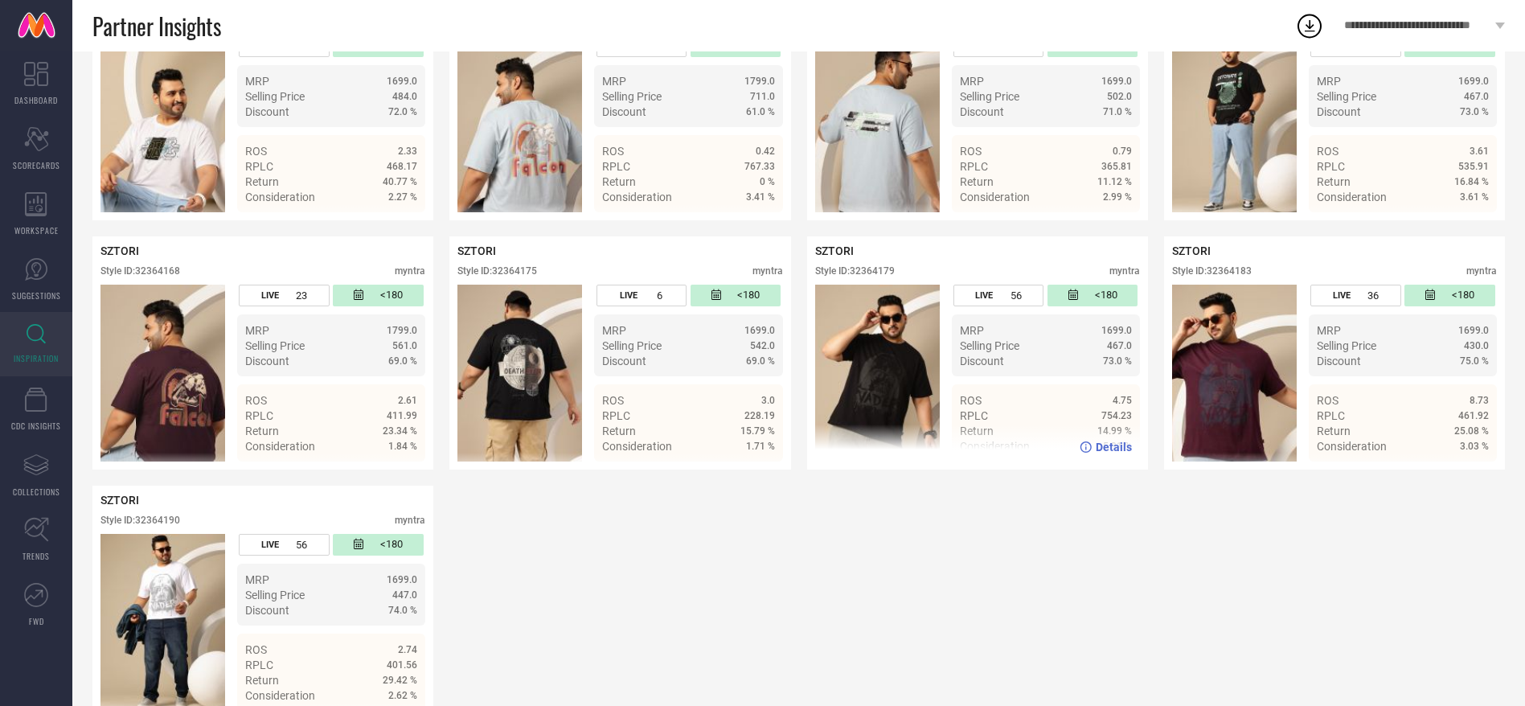
scroll to position [925, 0]
